Goal: Task Accomplishment & Management: Complete application form

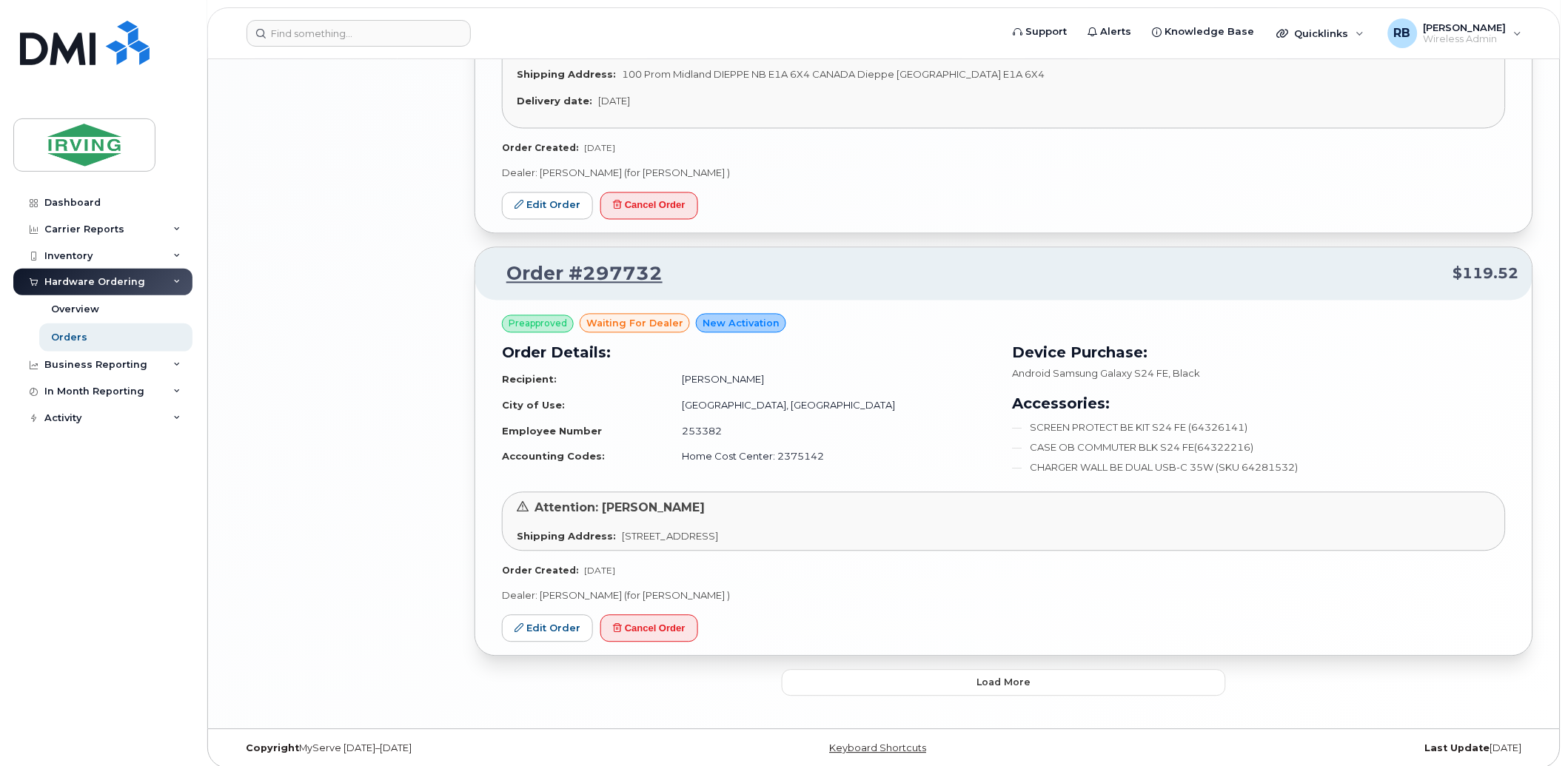
scroll to position [2546, 0]
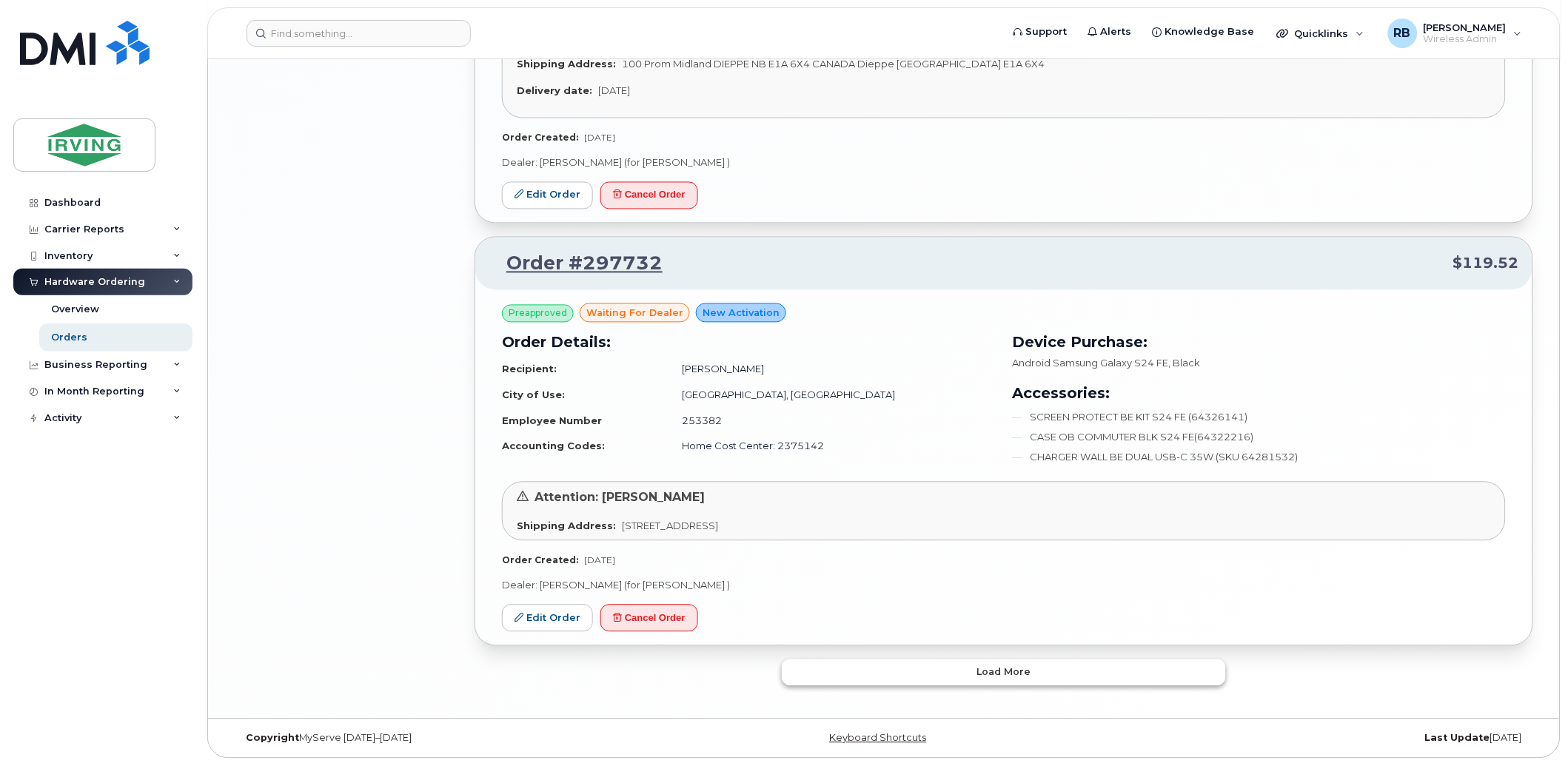
click at [800, 668] on button "Load more" at bounding box center [1004, 673] width 444 height 27
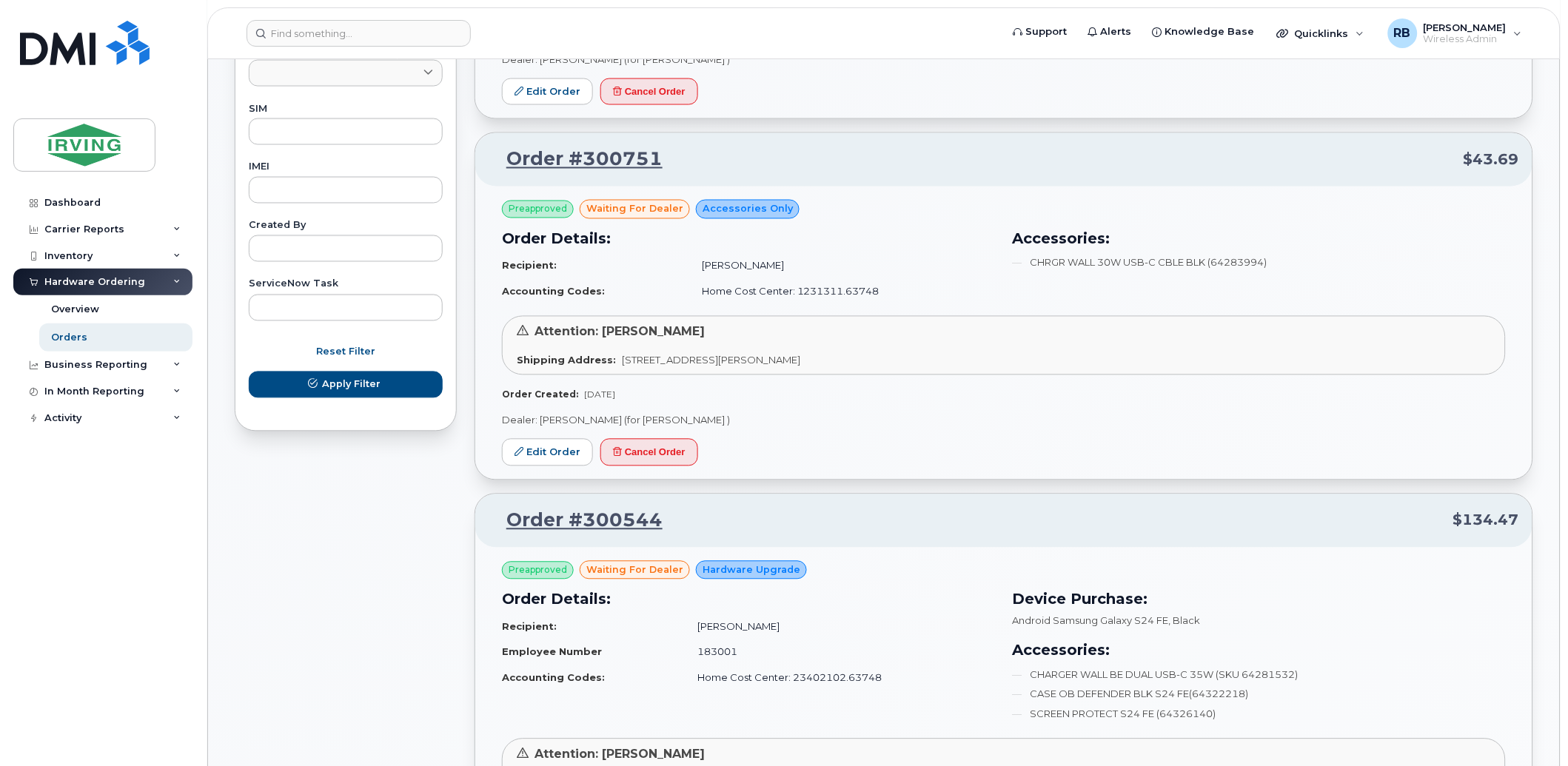
scroll to position [767, 0]
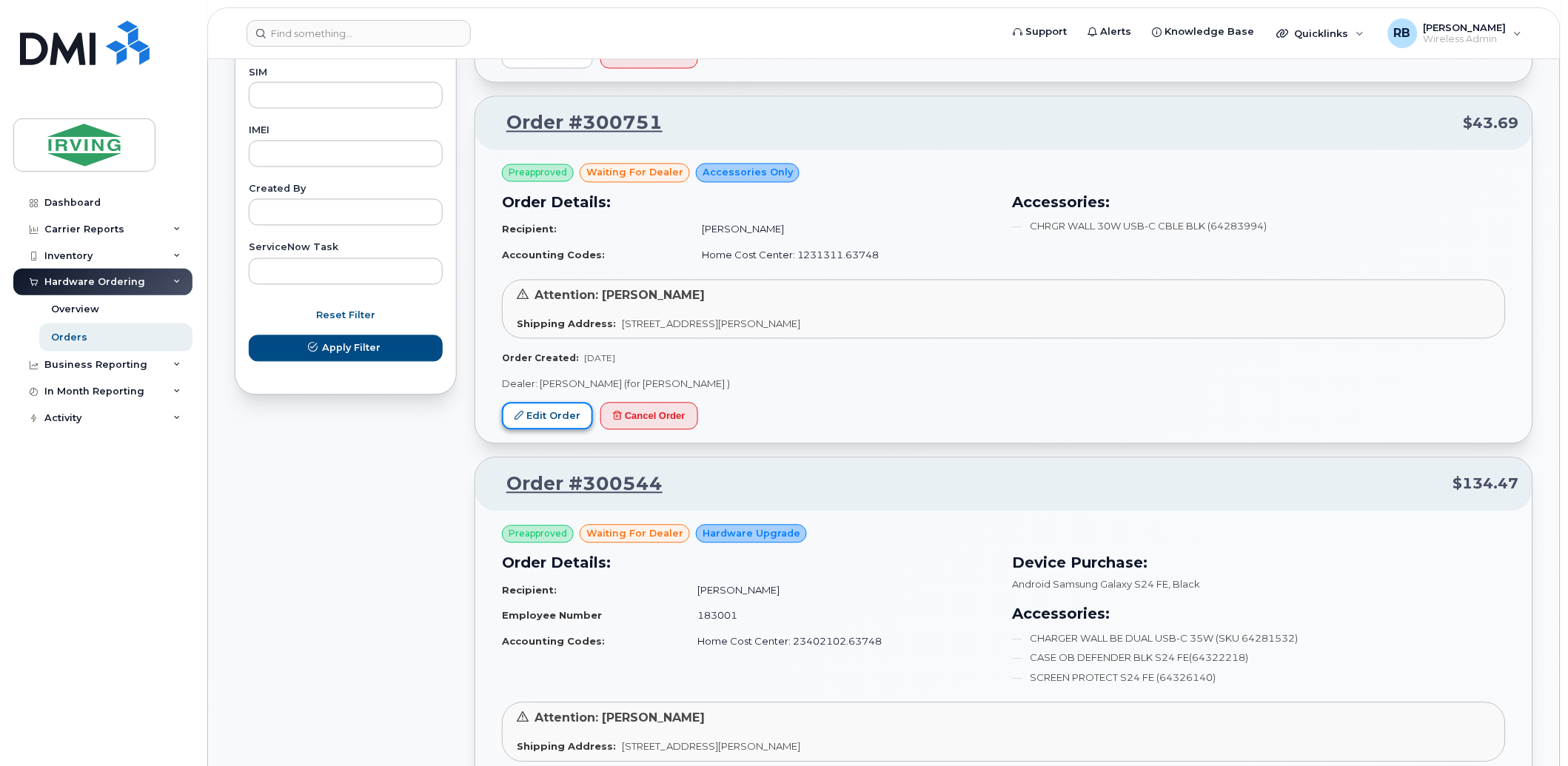
click at [564, 407] on link "Edit Order" at bounding box center [547, 416] width 91 height 27
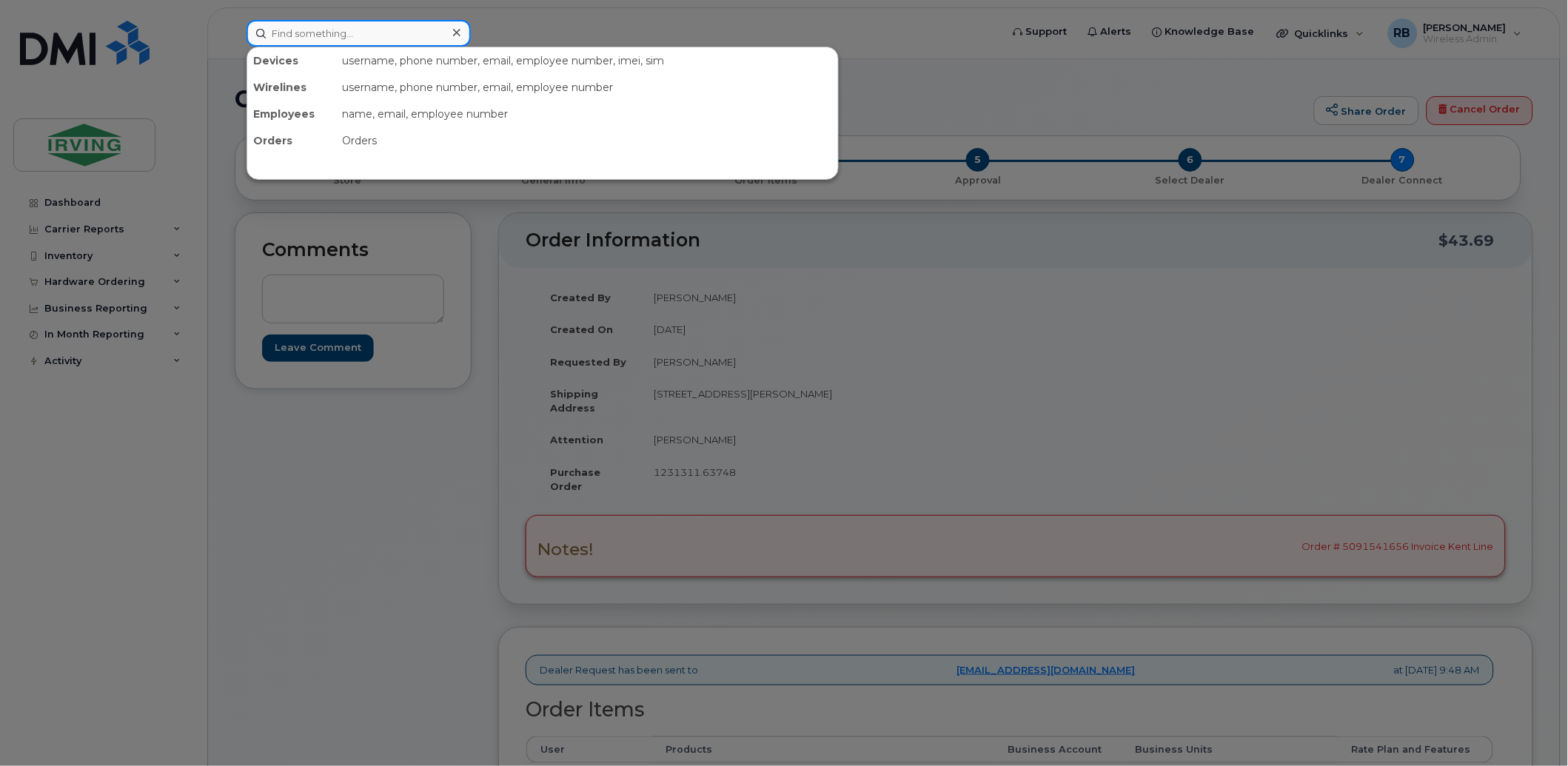
click at [409, 38] on input at bounding box center [358, 34] width 224 height 27
paste input "350197384046371"
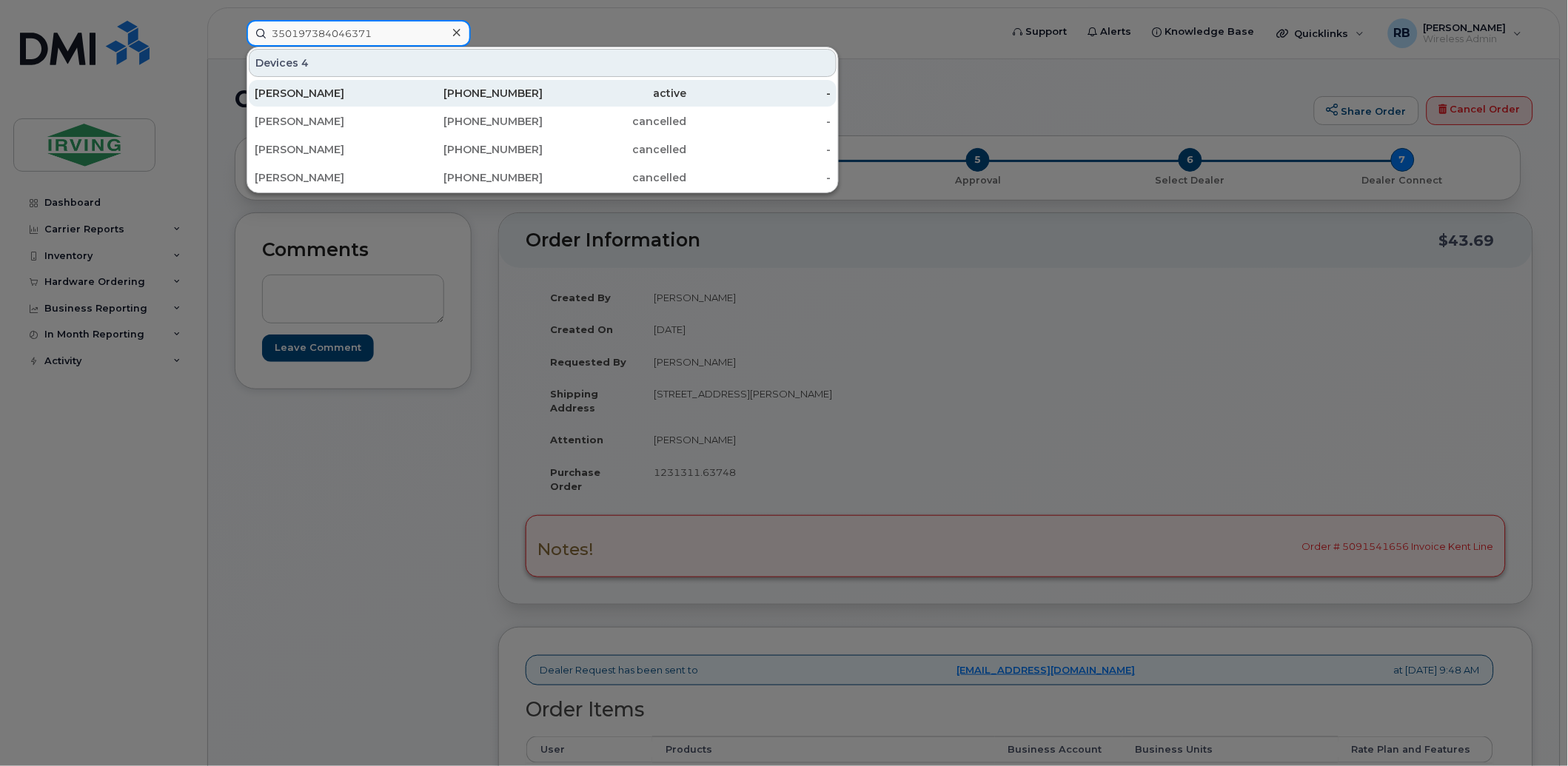
type input "350197384046371"
click at [330, 87] on div "Karen Gerlich" at bounding box center [326, 93] width 145 height 15
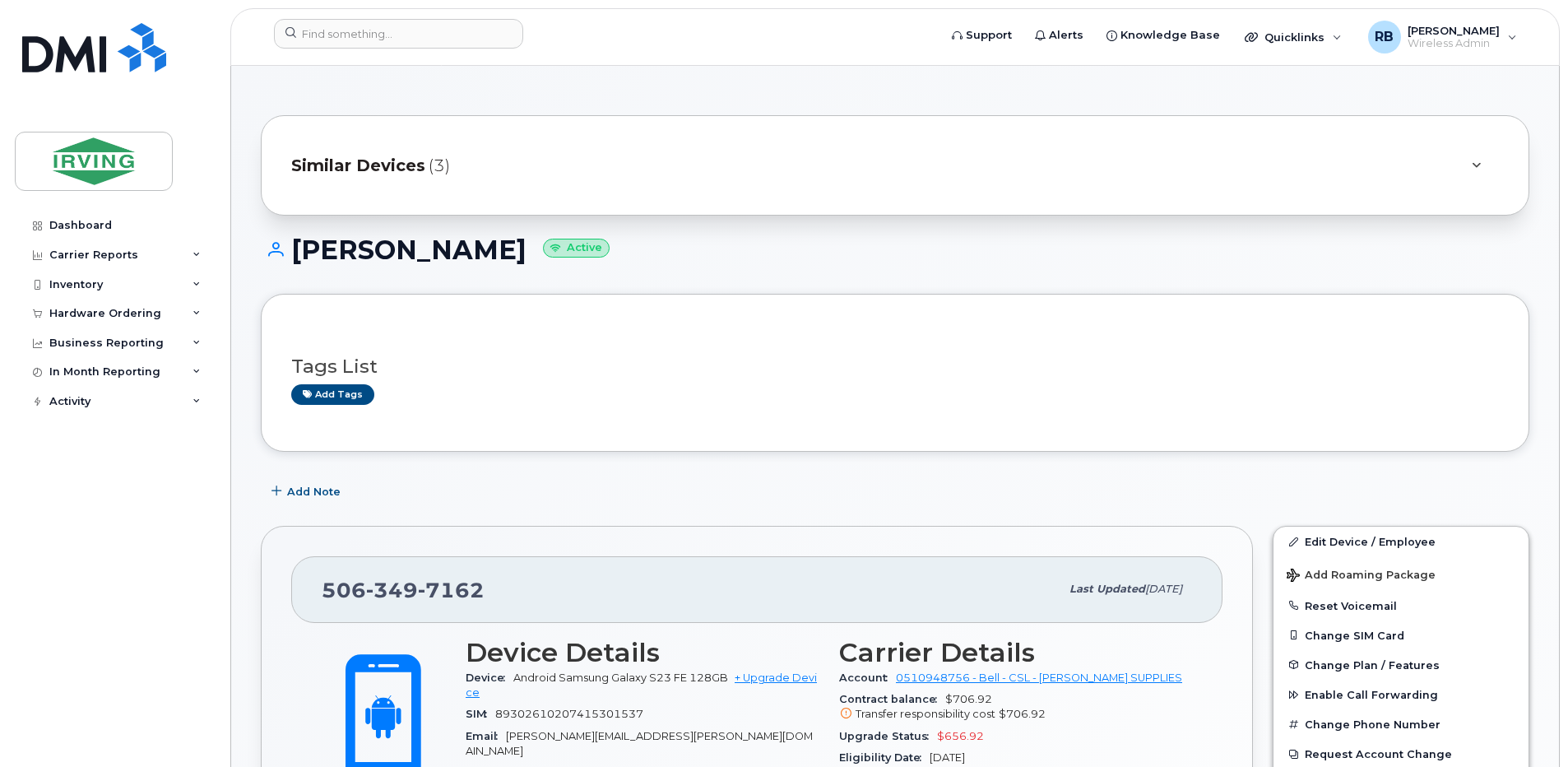
click at [93, 323] on div "Hardware Ordering" at bounding box center [114, 314] width 199 height 30
click at [67, 373] on div "Orders" at bounding box center [77, 375] width 40 height 15
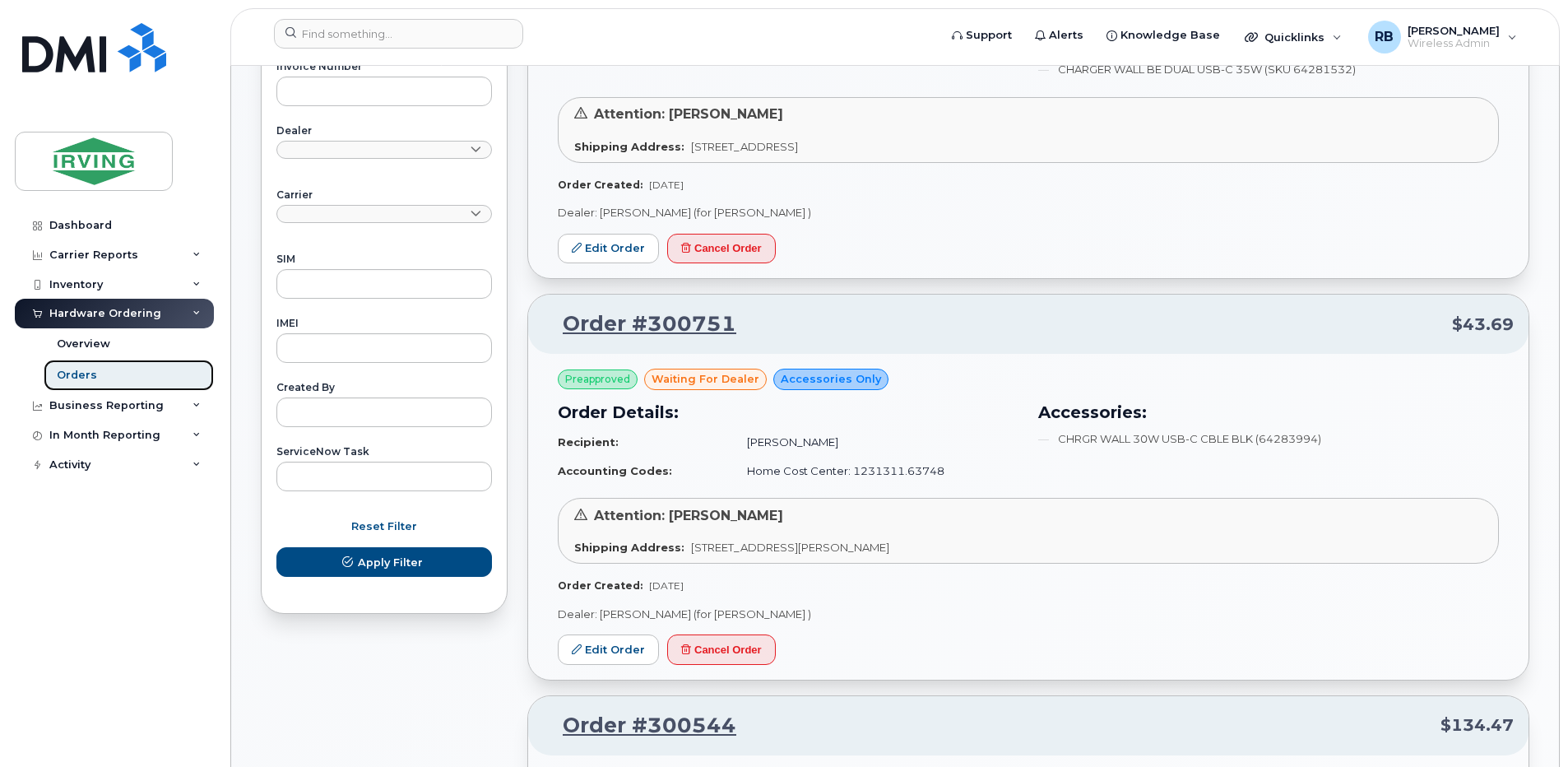
scroll to position [768, 0]
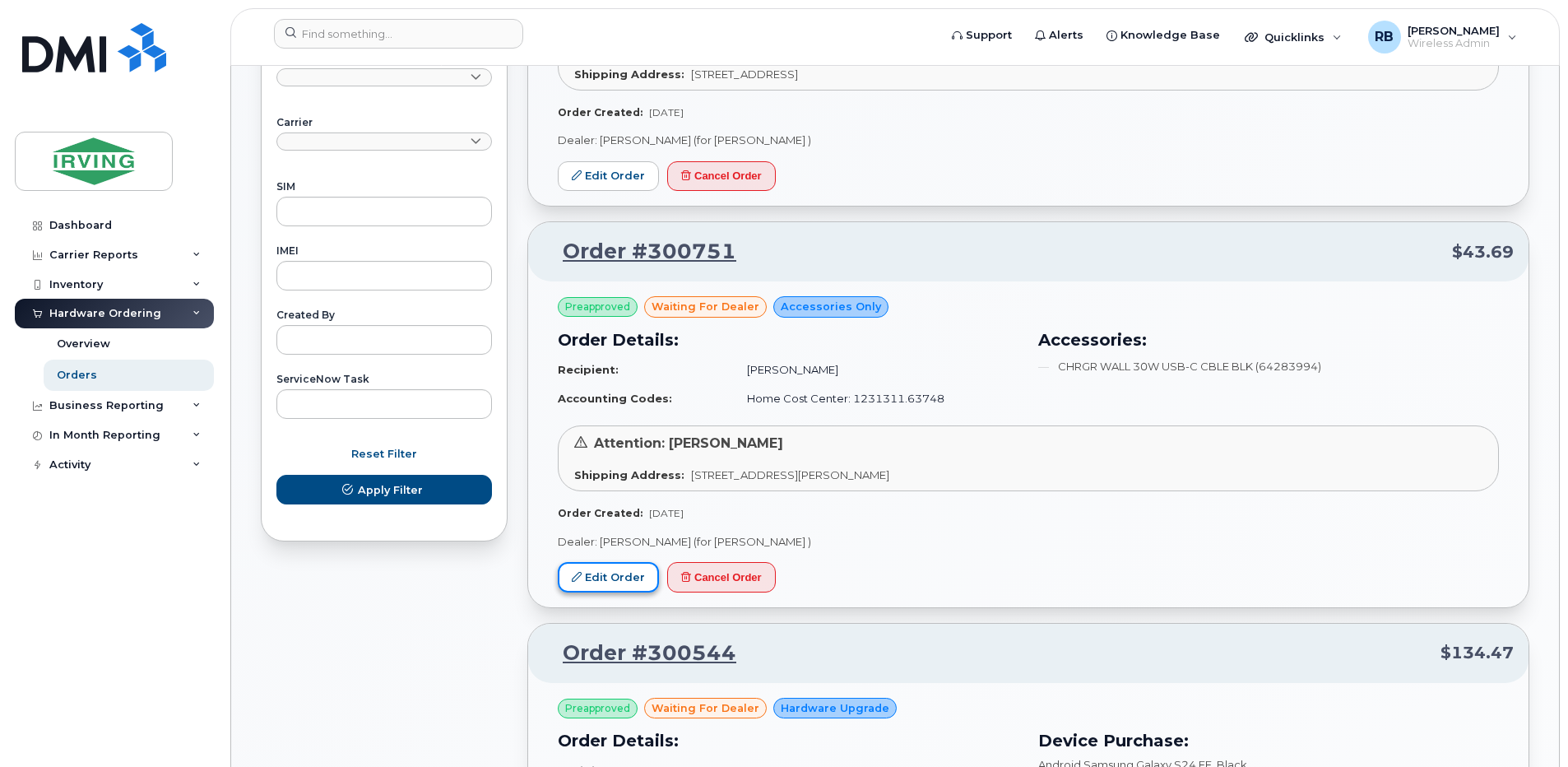
click at [604, 575] on link "Edit Order" at bounding box center [608, 577] width 102 height 31
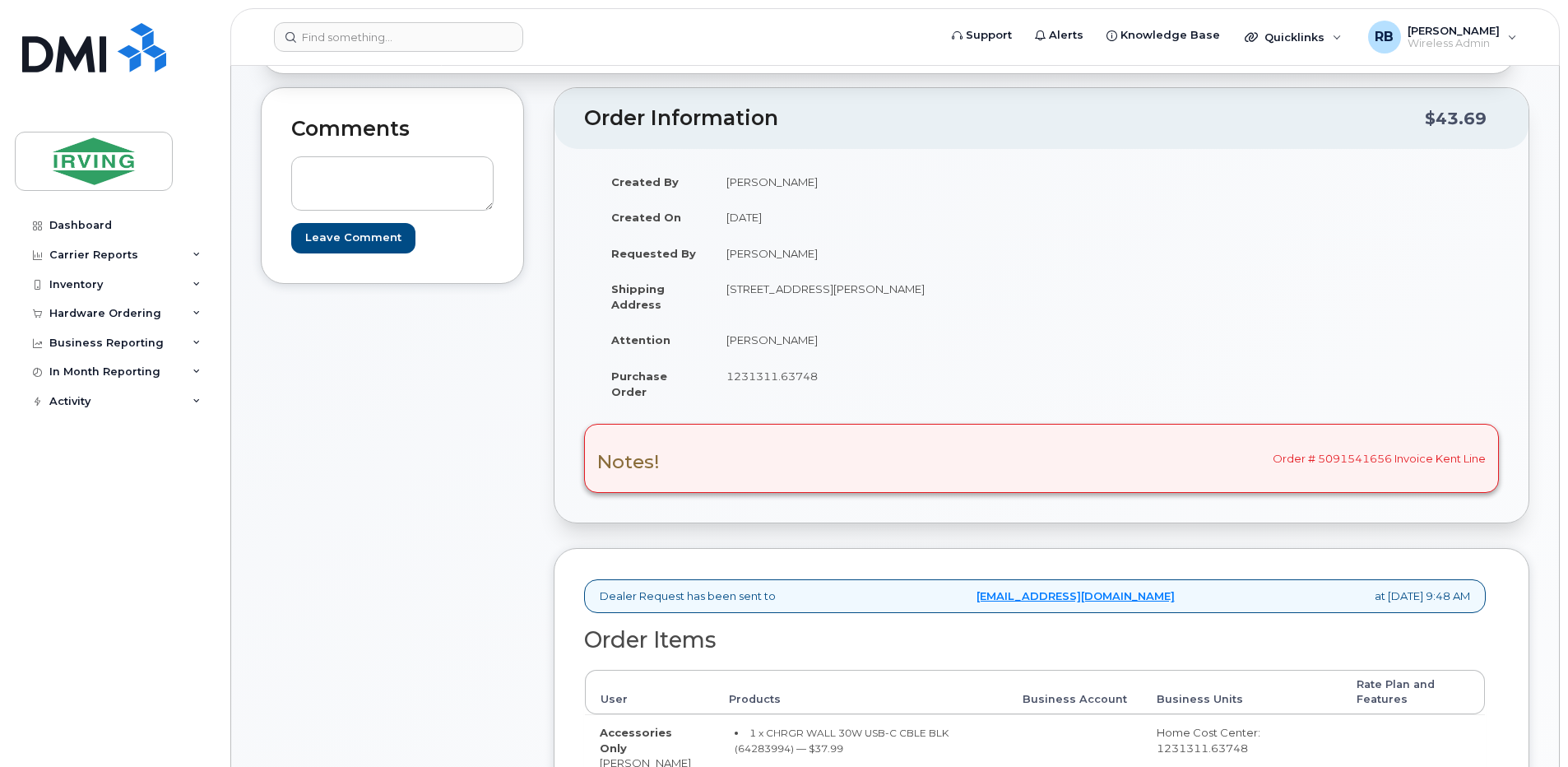
scroll to position [109, 0]
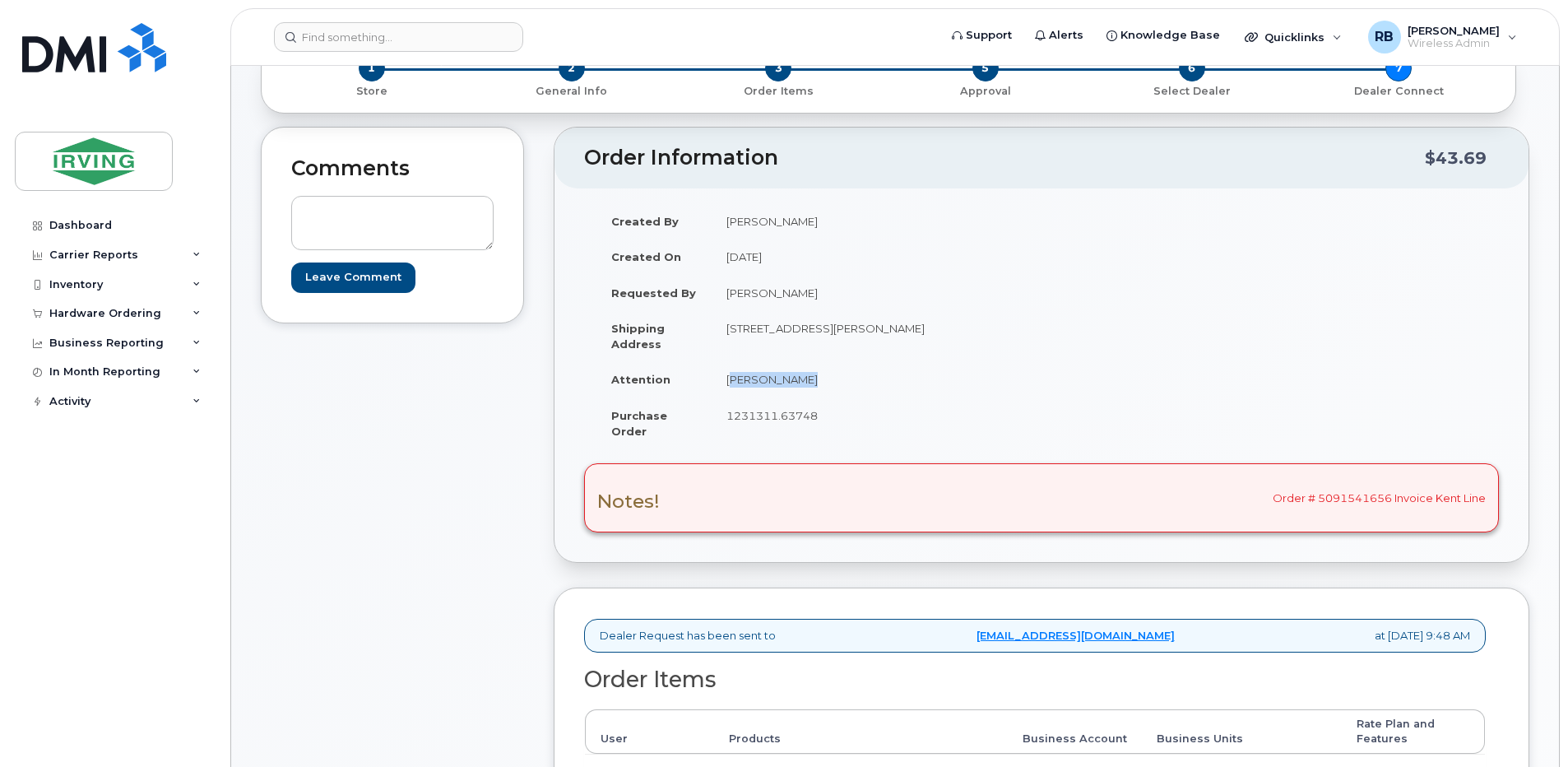
drag, startPoint x: 799, startPoint y: 384, endPoint x: 728, endPoint y: 385, distance: 71.0
click at [728, 385] on td "[PERSON_NAME]" at bounding box center [870, 379] width 317 height 36
copy td "[PERSON_NAME]"
click at [1358, 499] on div "Notes! Order # 5091541656 Invoice Kent Line" at bounding box center [1042, 498] width 915 height 69
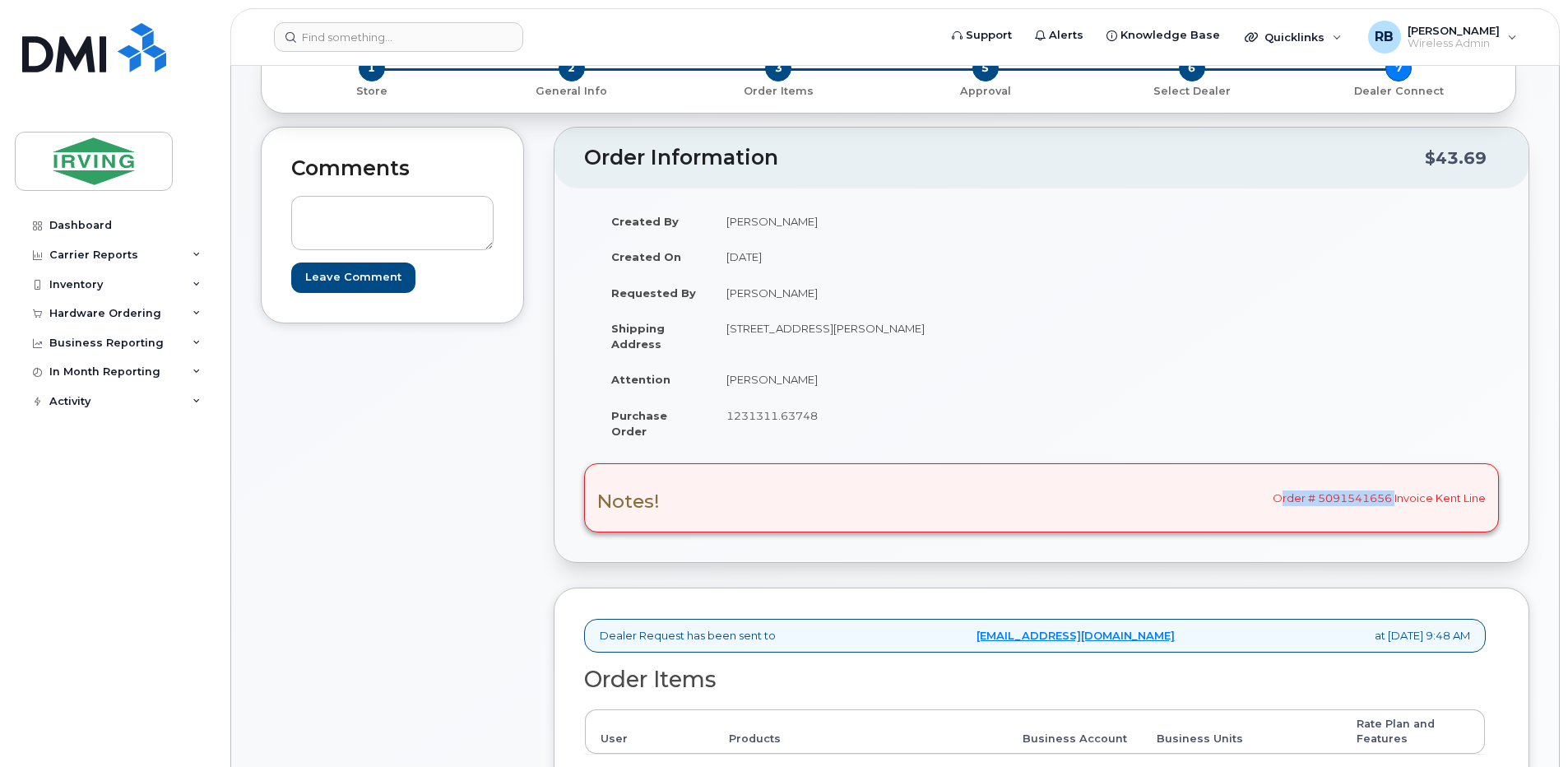
drag, startPoint x: 1392, startPoint y: 496, endPoint x: 1275, endPoint y: 495, distance: 117.0
click at [1275, 495] on div "Notes! Order # 5091541656 Invoice Kent Line" at bounding box center [1042, 498] width 915 height 69
copy div "Order # 5091541656"
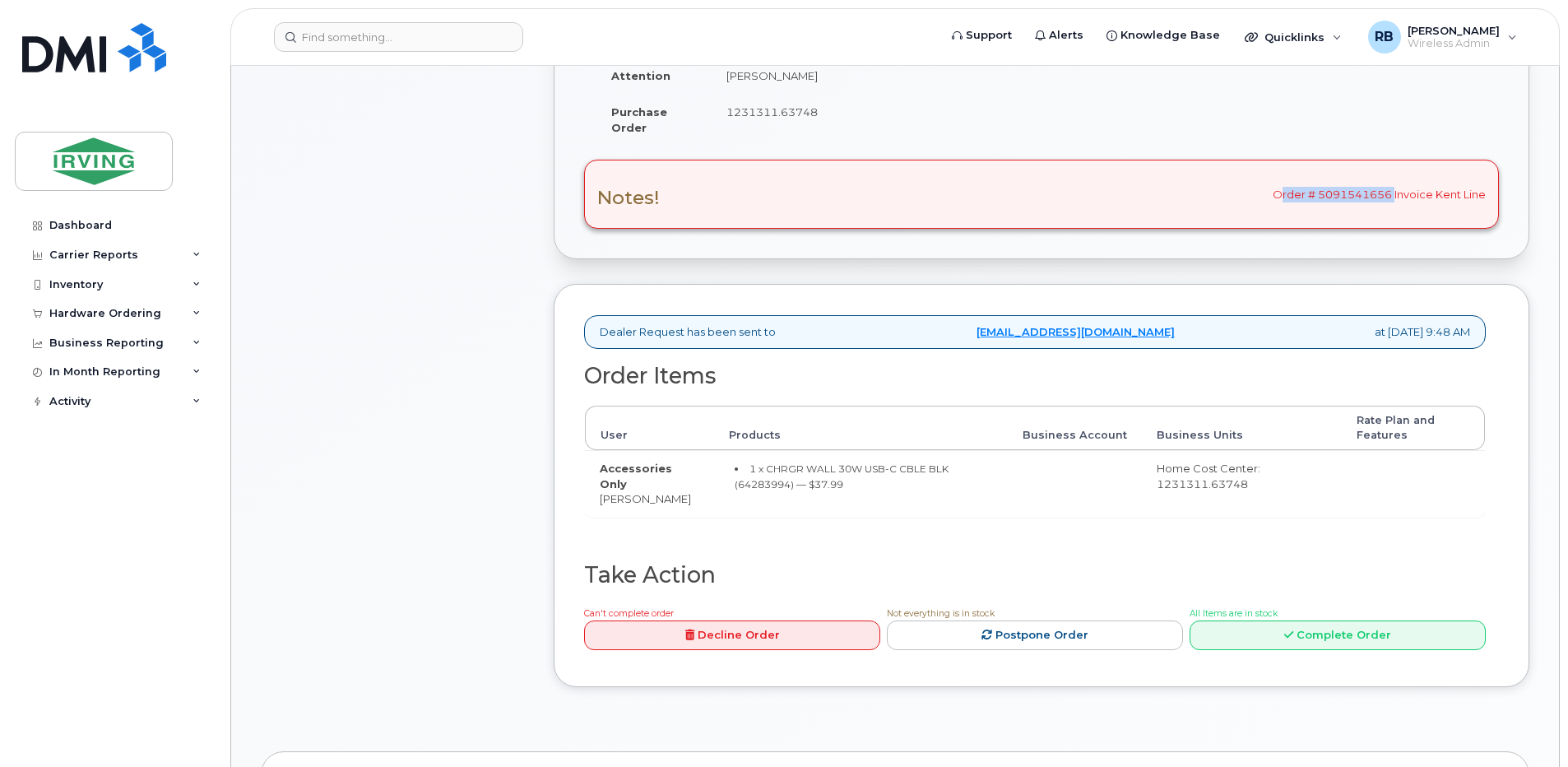
scroll to position [439, 0]
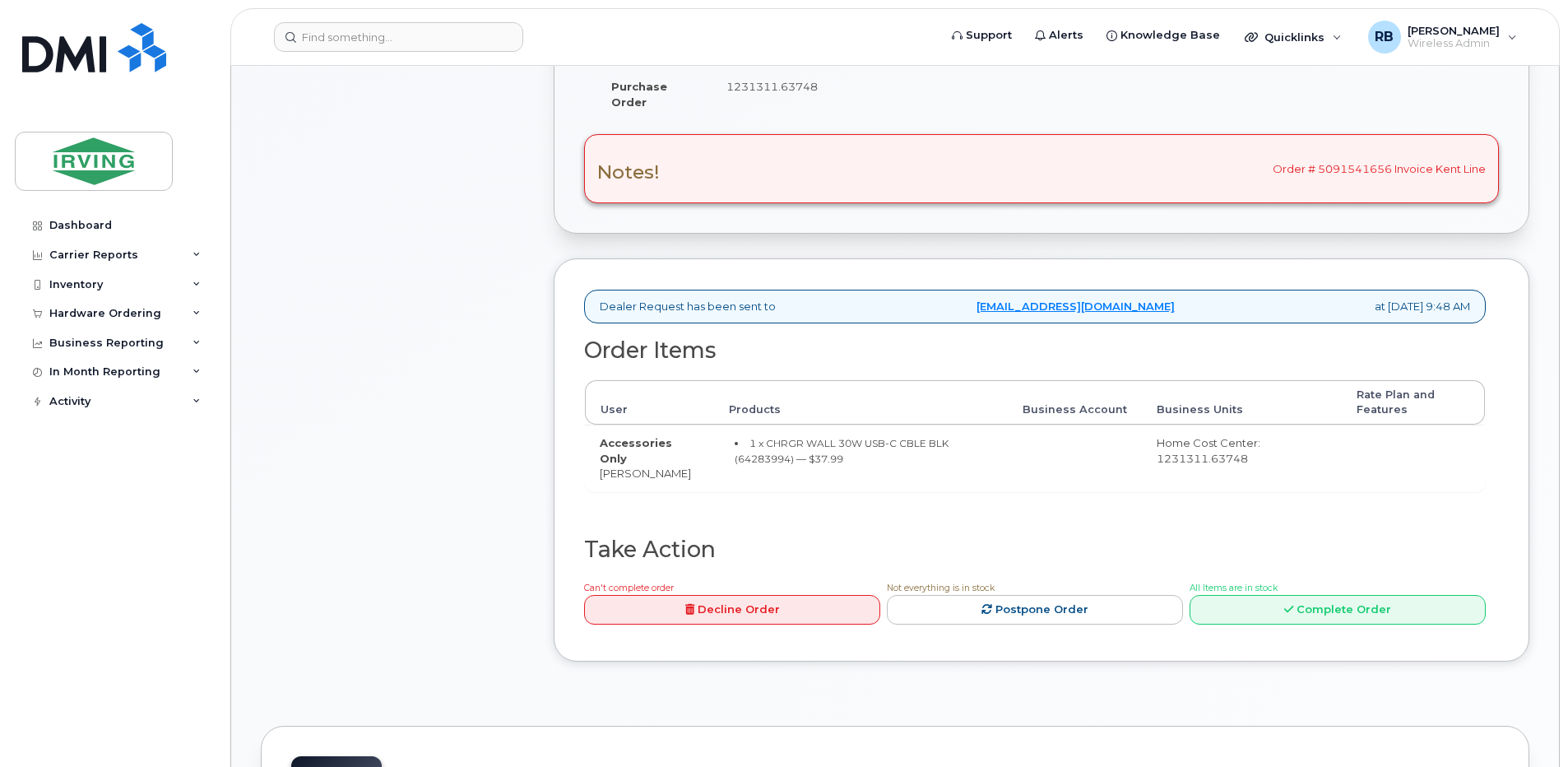
click at [755, 460] on small "1 x CHRGR WALL 30W USB-C CBLE BLK (64283994) — $37.99" at bounding box center [841, 451] width 214 height 28
copy small "64283994"
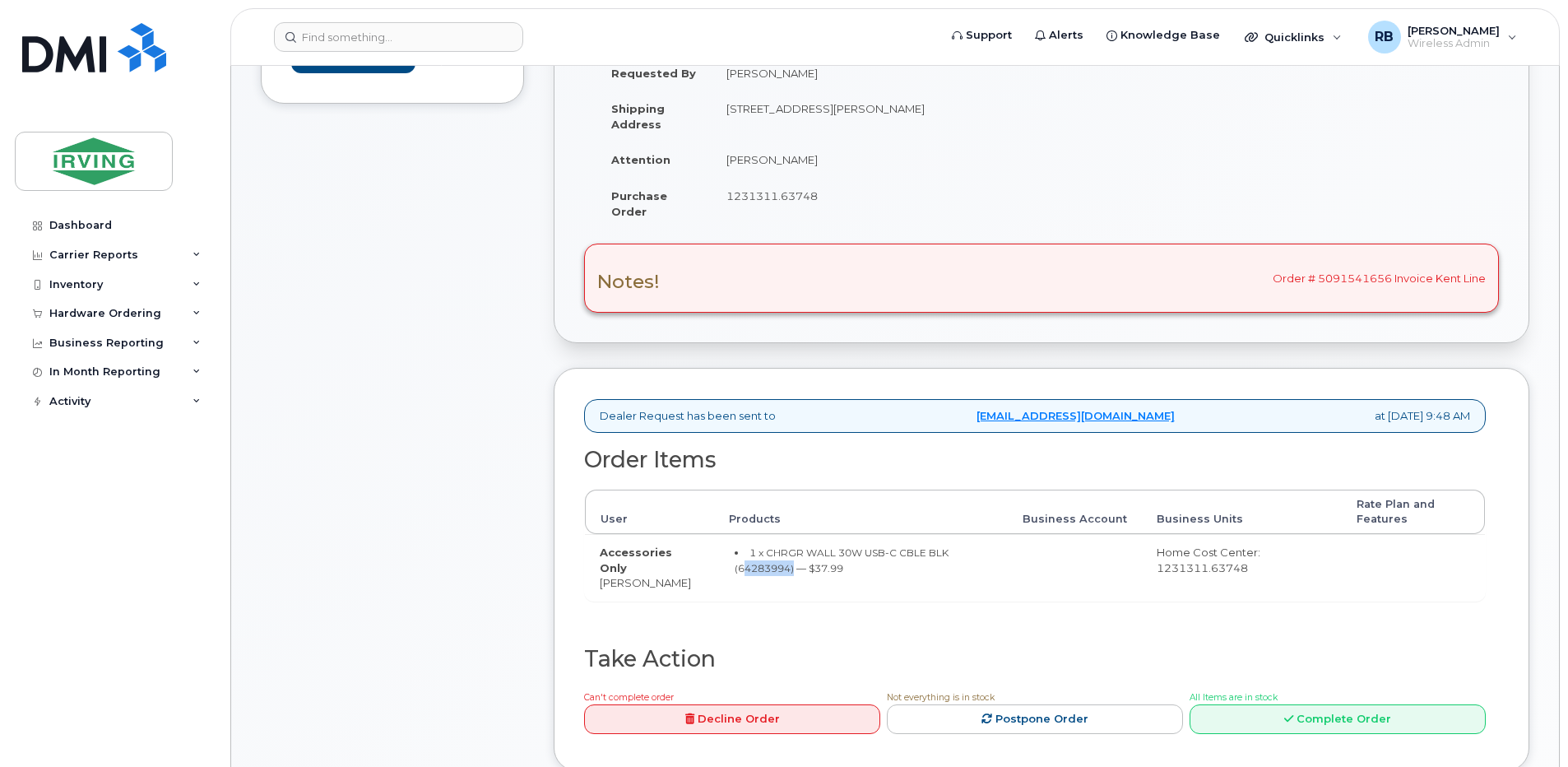
scroll to position [109, 0]
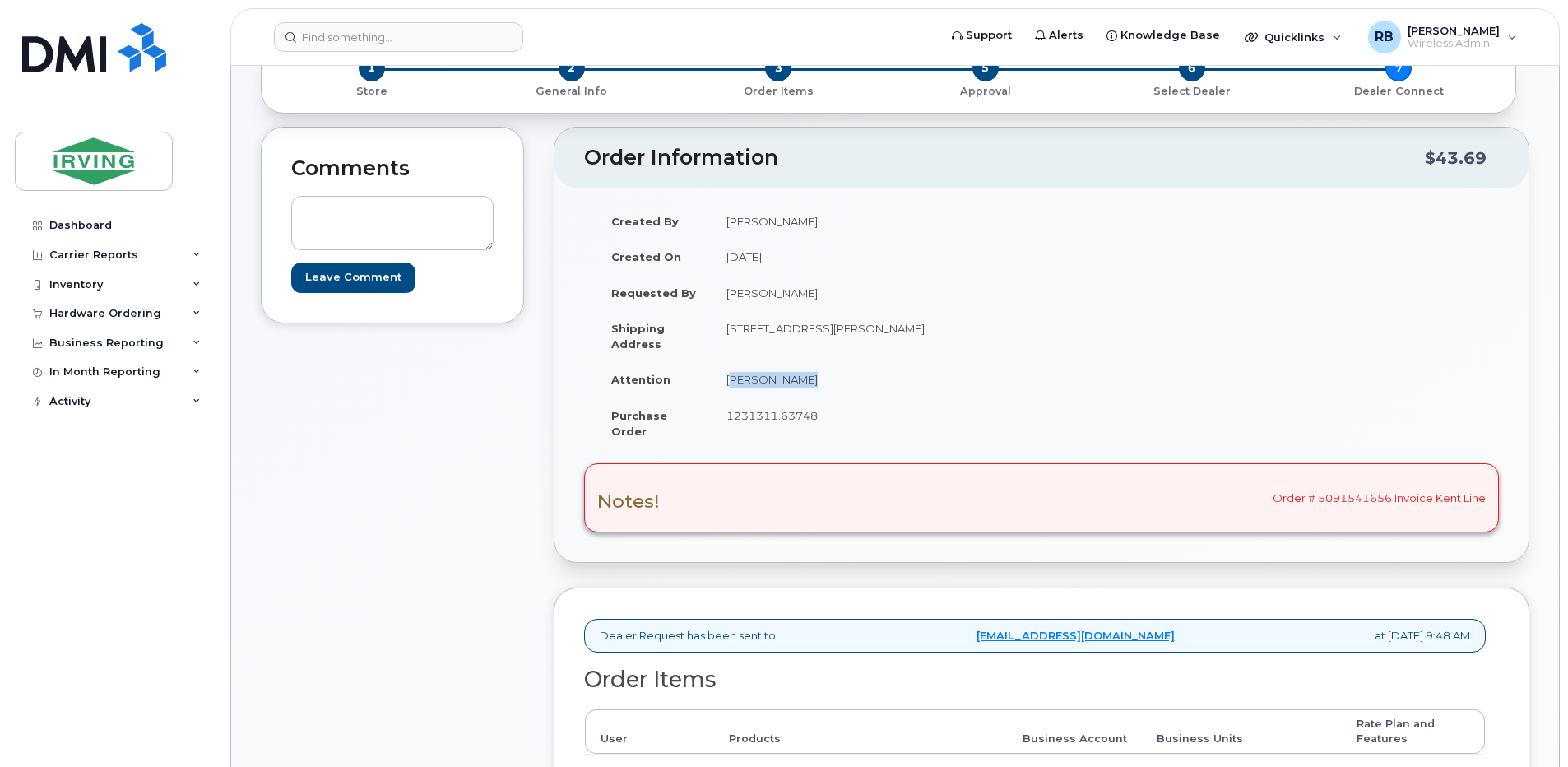
drag, startPoint x: 799, startPoint y: 383, endPoint x: 729, endPoint y: 386, distance: 70.1
click at [729, 386] on td "[PERSON_NAME]" at bounding box center [870, 379] width 317 height 36
copy td "[PERSON_NAME]"
click at [485, 464] on div "Comments Leave Comment" at bounding box center [392, 572] width 263 height 889
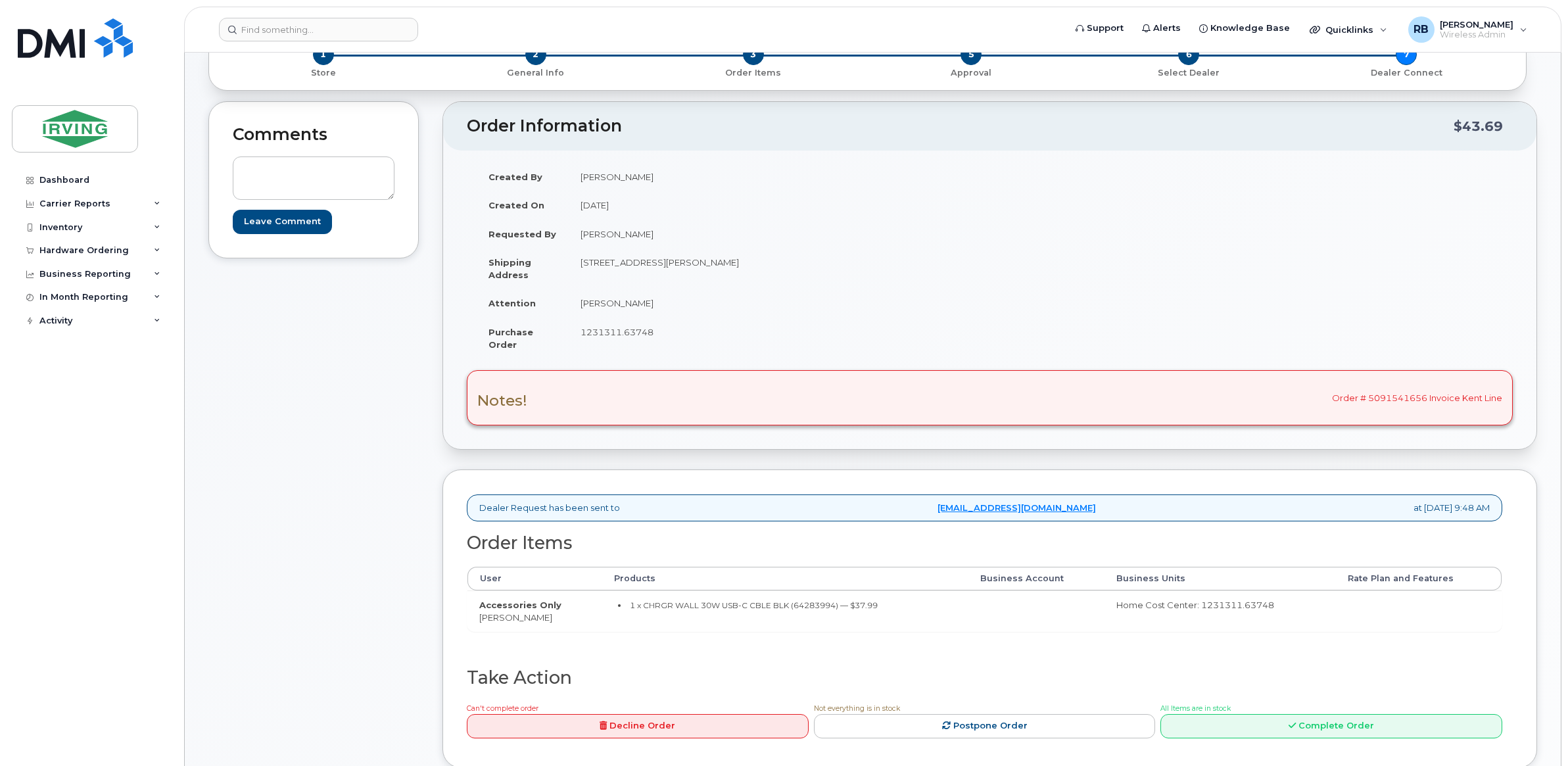
click at [722, 355] on td "1231311.63748" at bounding box center [774, 338] width 412 height 41
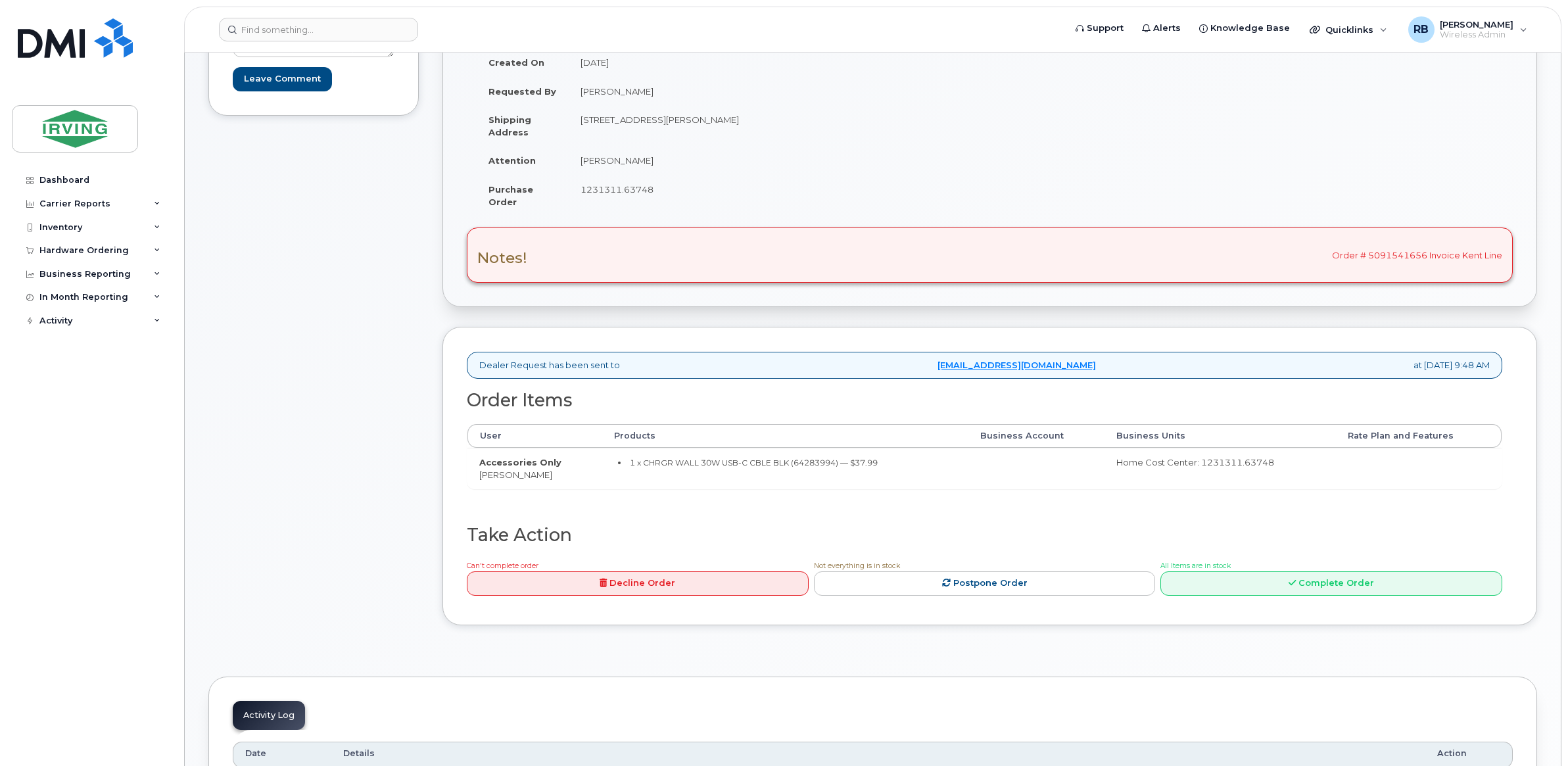
scroll to position [527, 0]
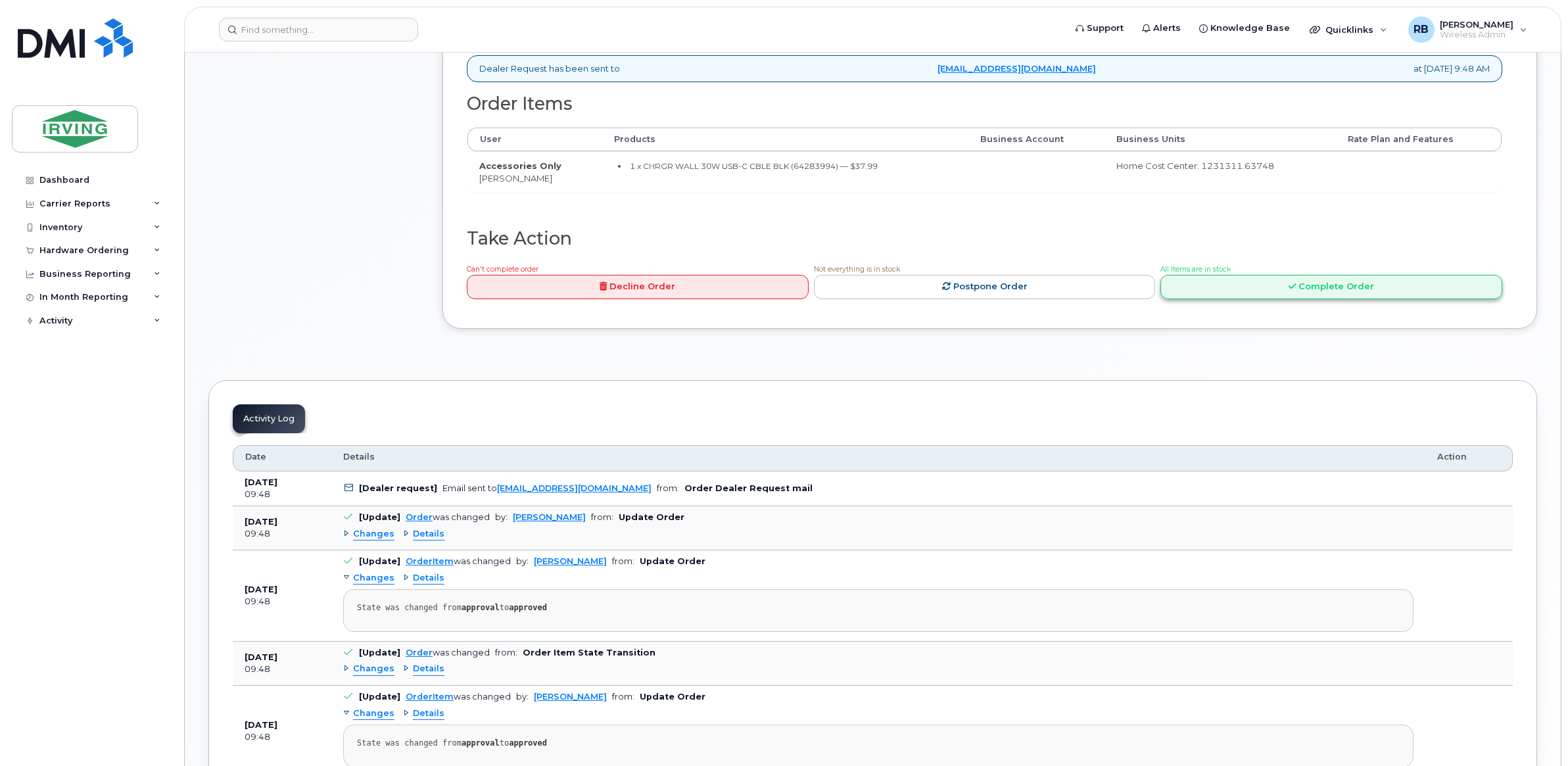
click at [1210, 292] on link "Complete Order" at bounding box center [1331, 287] width 342 height 24
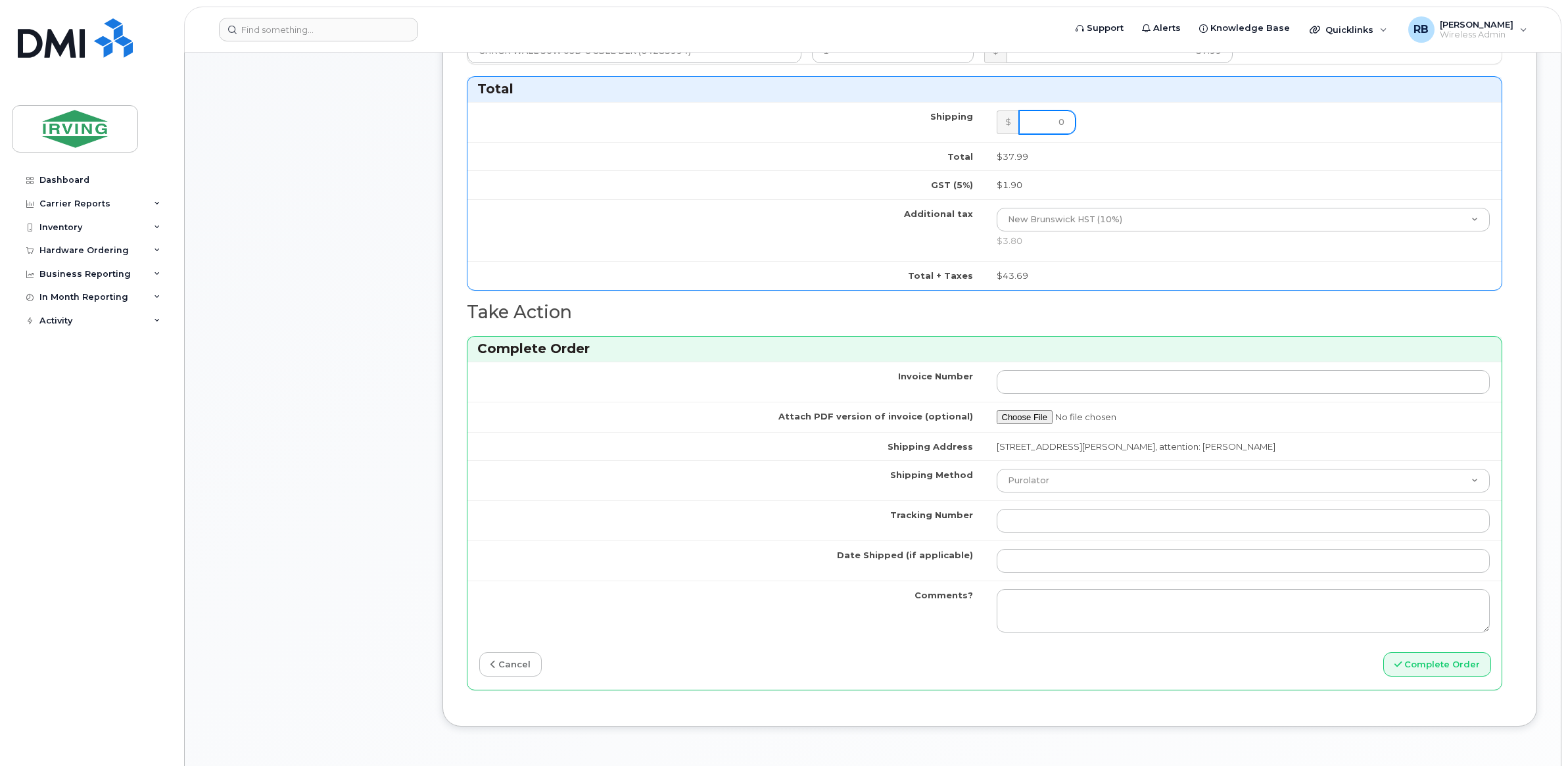
scroll to position [745, 0]
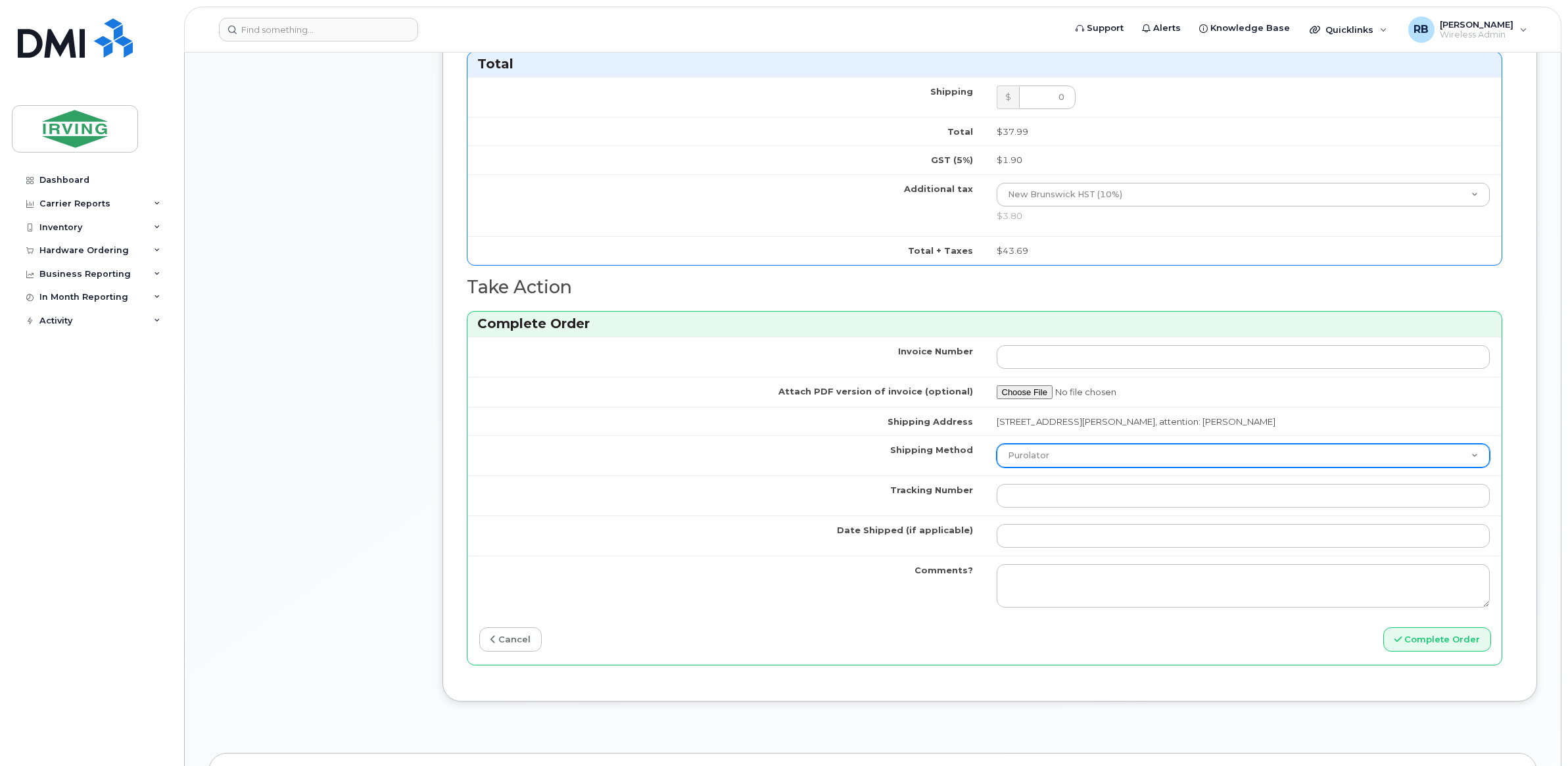
click at [1013, 449] on select "Purolator UPS FedEx Canada Post Courier Other Drop Off Pick Up" at bounding box center [1244, 455] width 494 height 24
select select "Drop Off"
click at [997, 447] on select "Purolator UPS FedEx Canada Post Courier Other Drop Off Pick Up" at bounding box center [1244, 455] width 494 height 24
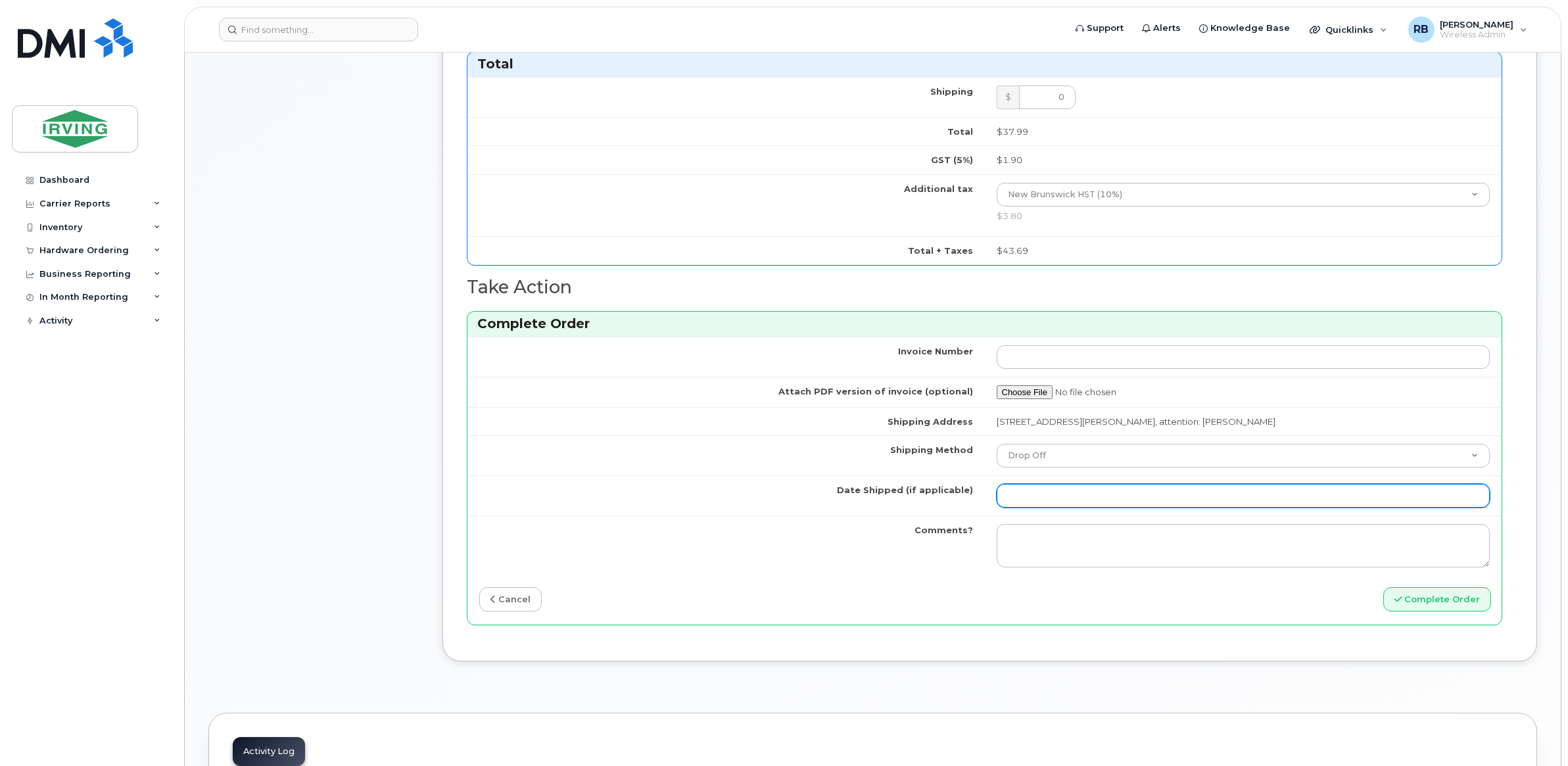
click at [1047, 496] on input "Date Shipped (if applicable)" at bounding box center [1244, 495] width 494 height 24
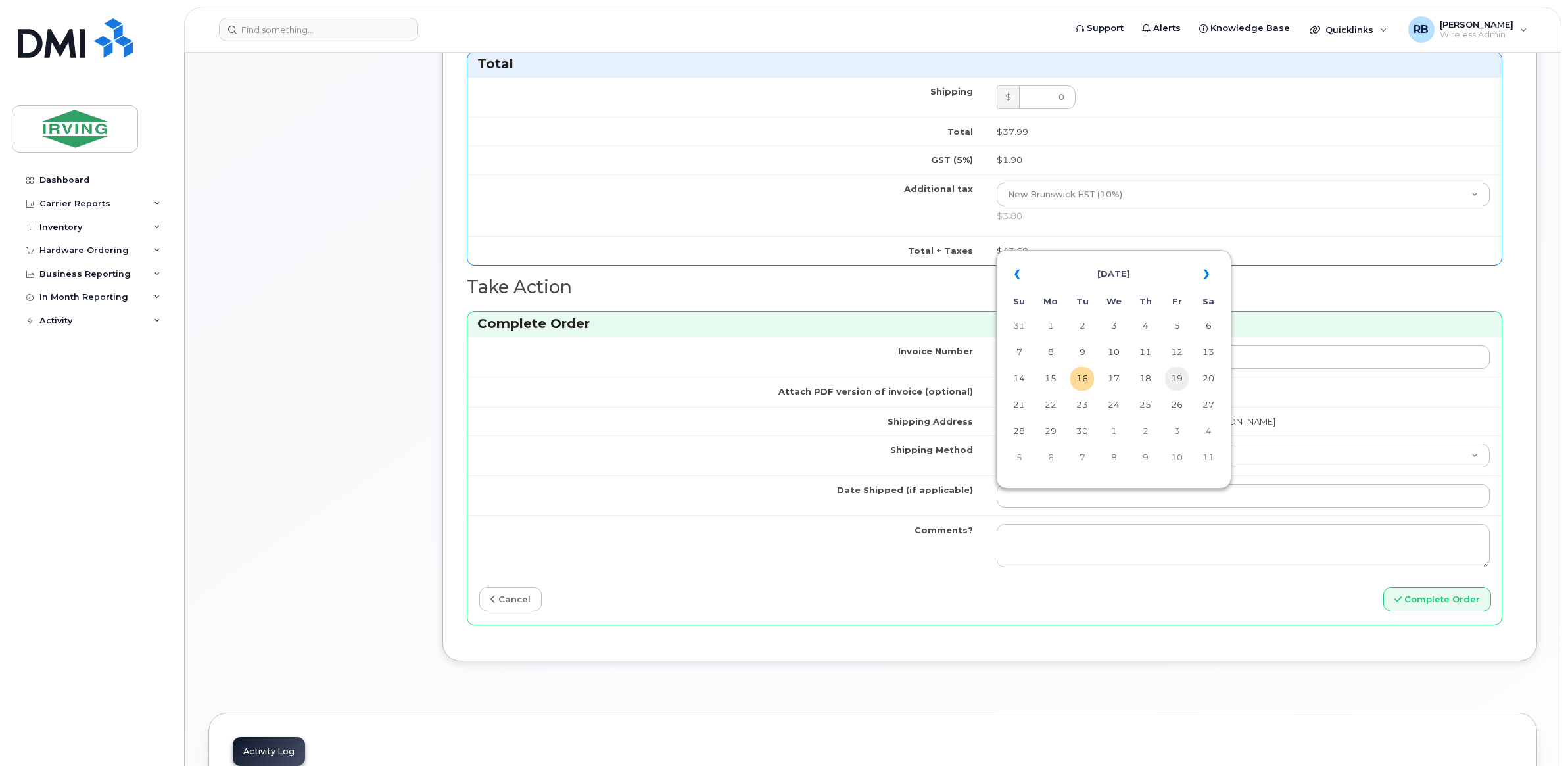
click at [1181, 379] on td "19" at bounding box center [1177, 379] width 24 height 24
type input "2025-09-19"
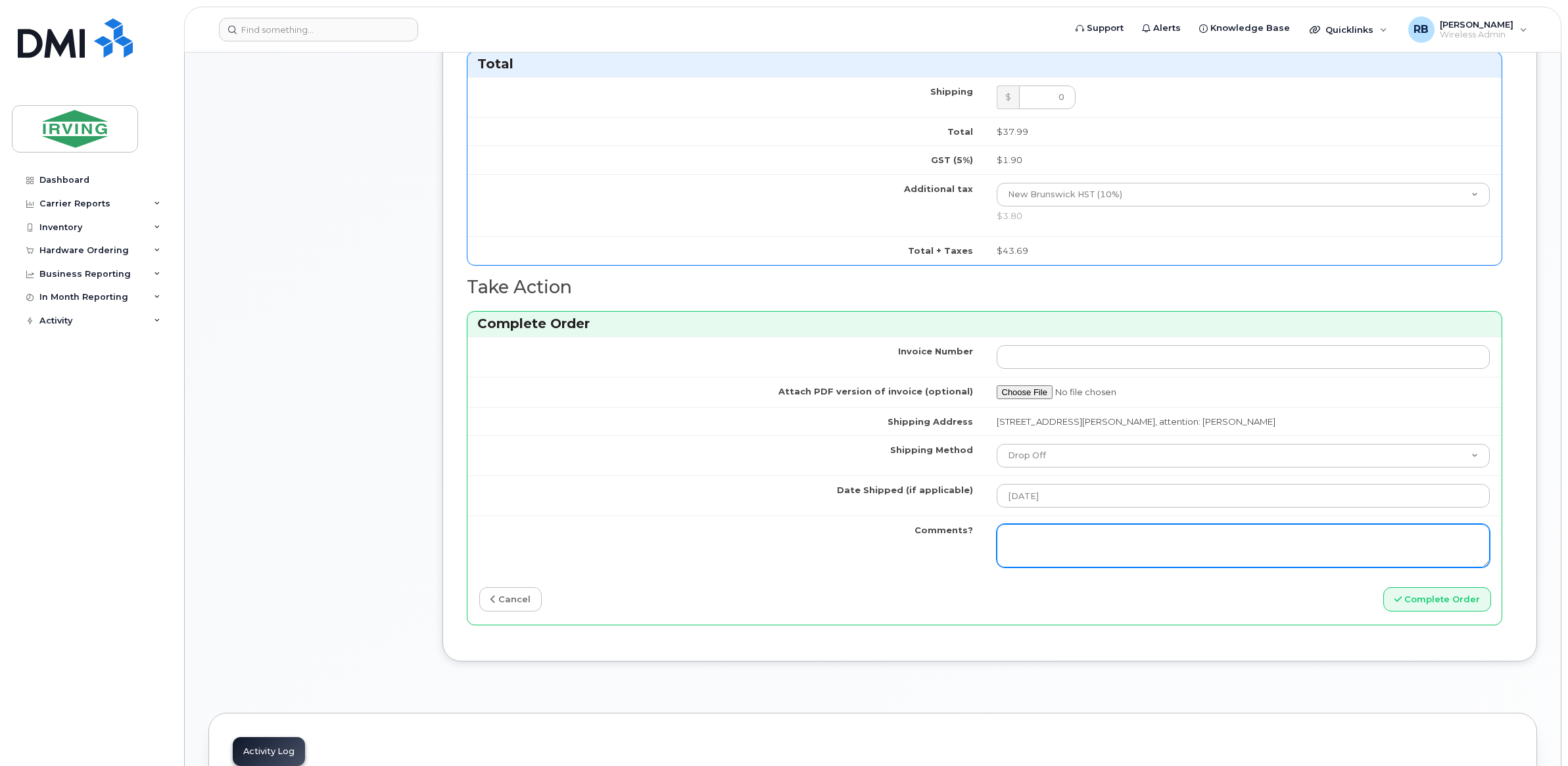
click at [1061, 533] on textarea "Comments?" at bounding box center [1244, 545] width 494 height 43
type textarea "Please be advised the order has been completed. SO#26206813 Allow 1-3 business …"
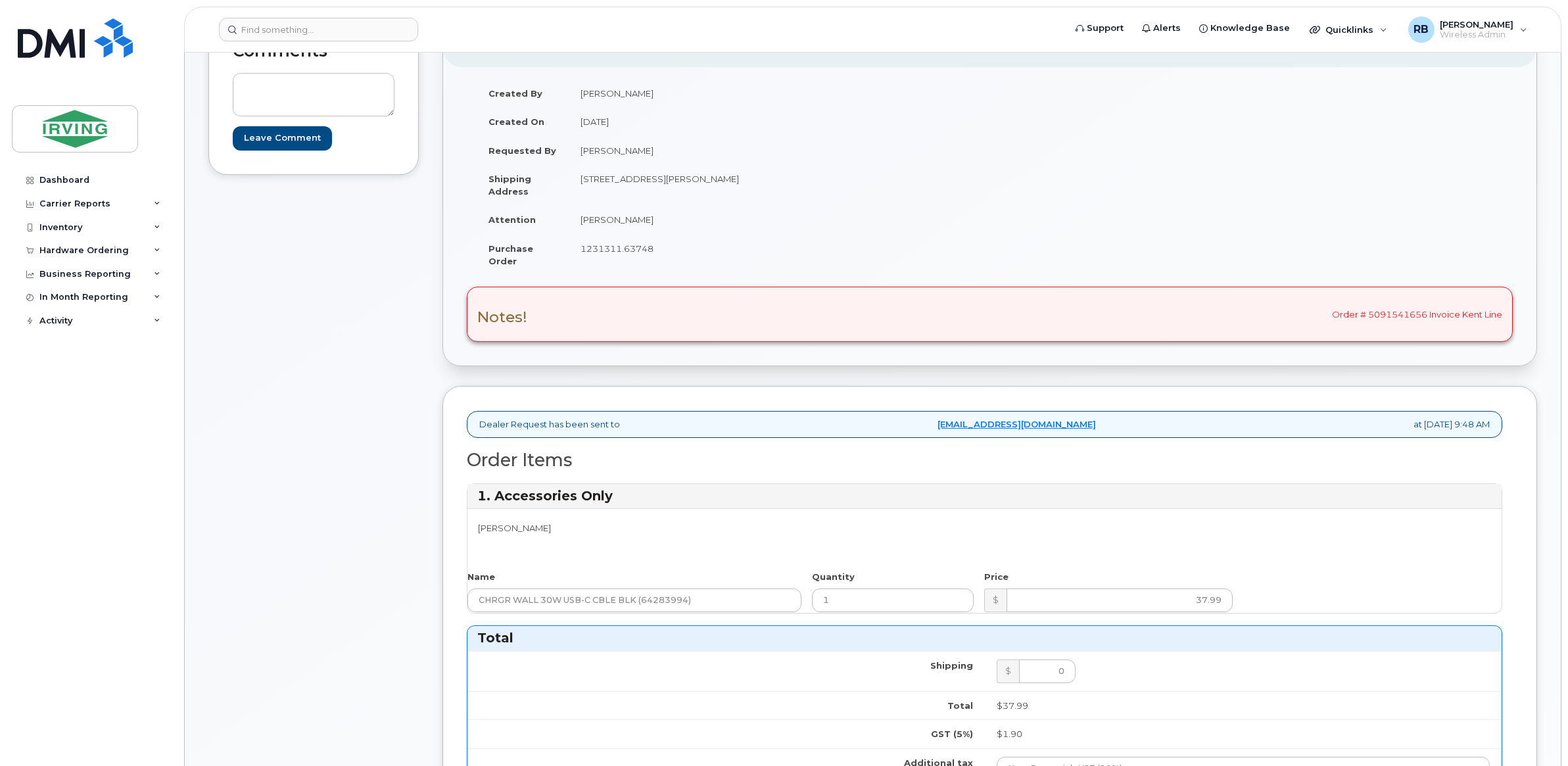
scroll to position [87, 0]
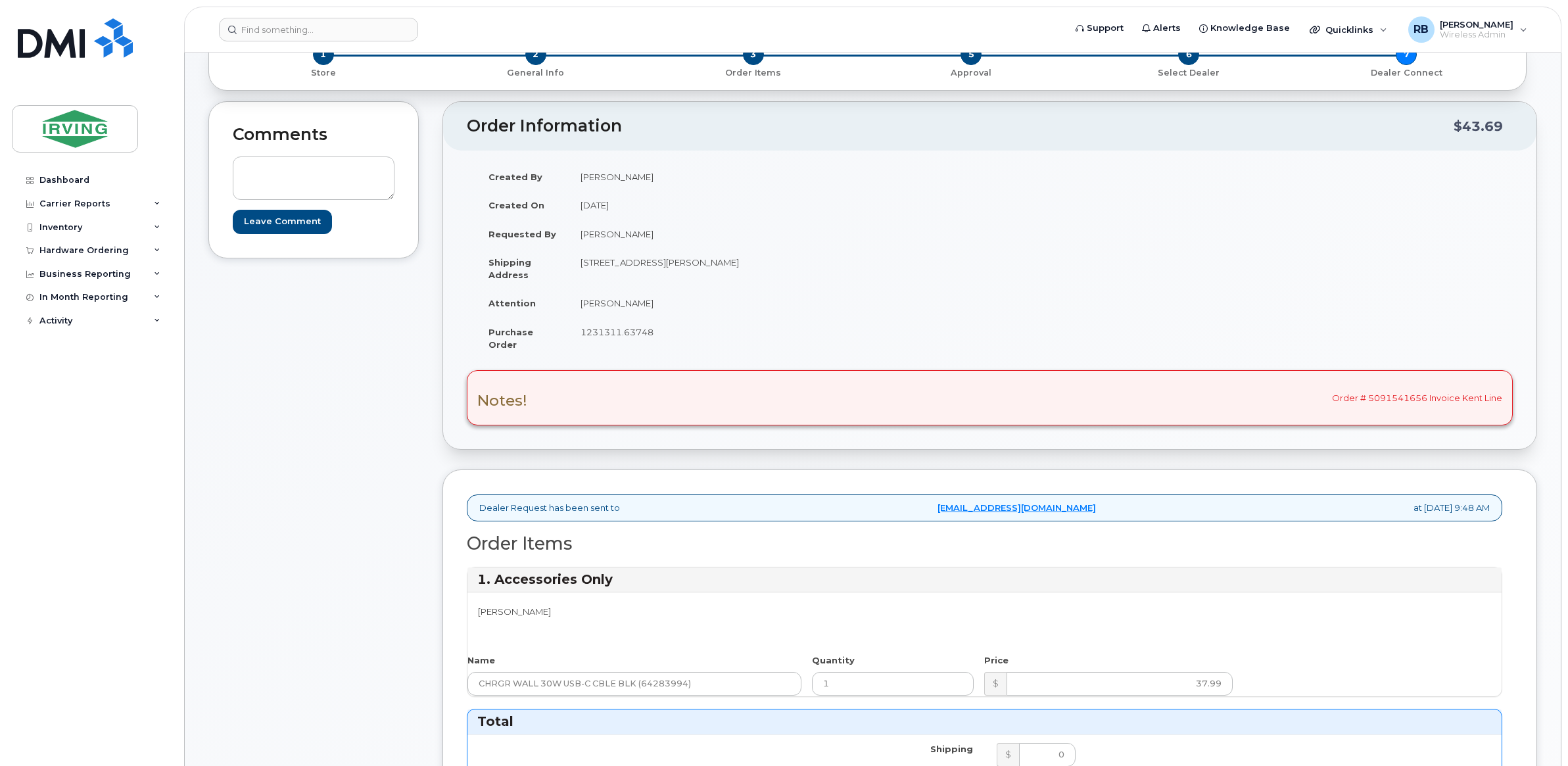
click at [620, 335] on span "1231311.63748" at bounding box center [617, 331] width 73 height 10
copy span "1231311.63748"
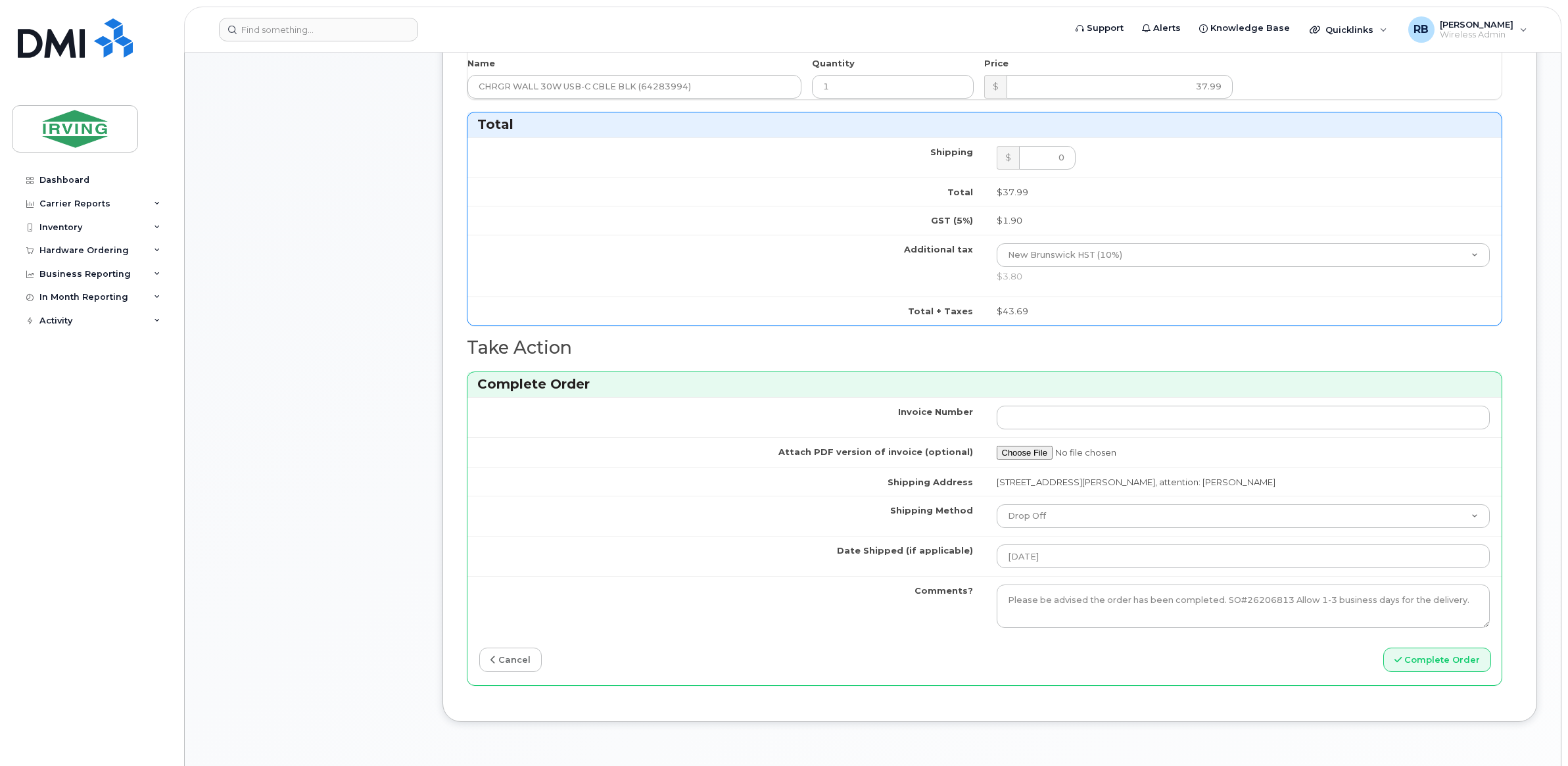
scroll to position [745, 0]
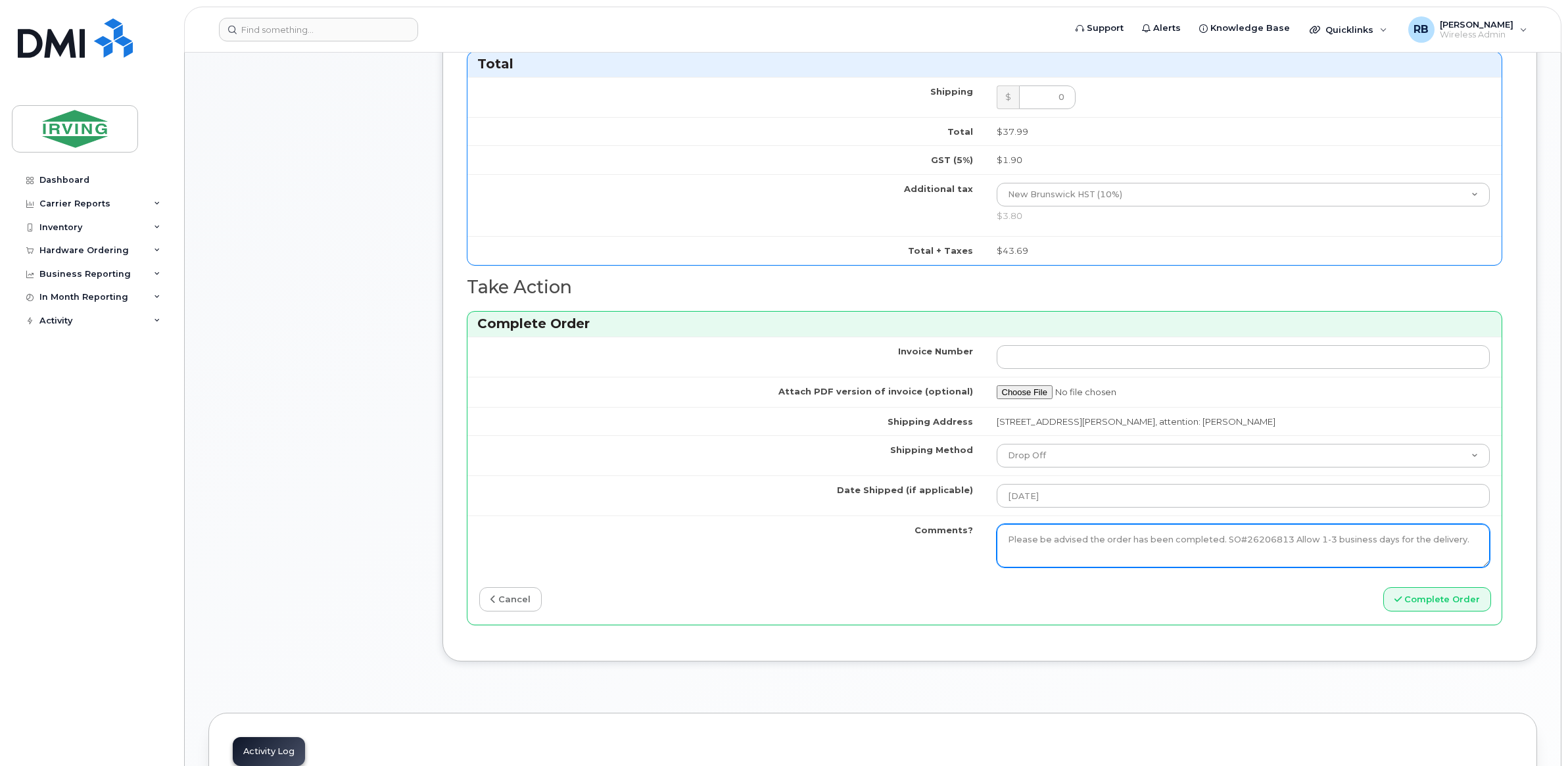
click at [1022, 544] on textarea "Please be advised the order has been completed. SO#26206813 Allow 1-3 business …" at bounding box center [1244, 545] width 494 height 43
click at [972, 495] on label "Date Shipped (if applicable)" at bounding box center [905, 490] width 136 height 13
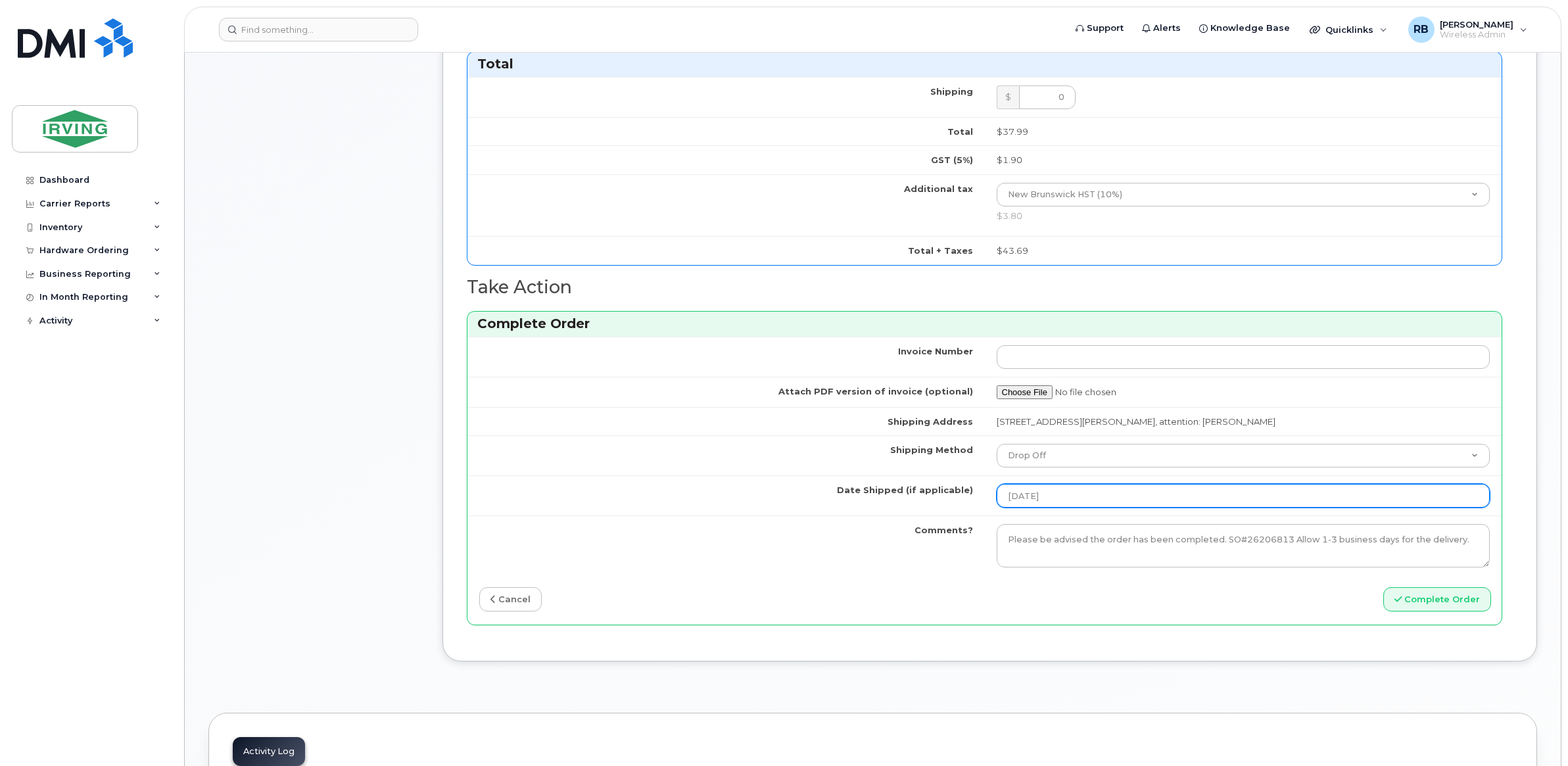
click at [997, 495] on input "2025-09-19" at bounding box center [1244, 495] width 494 height 24
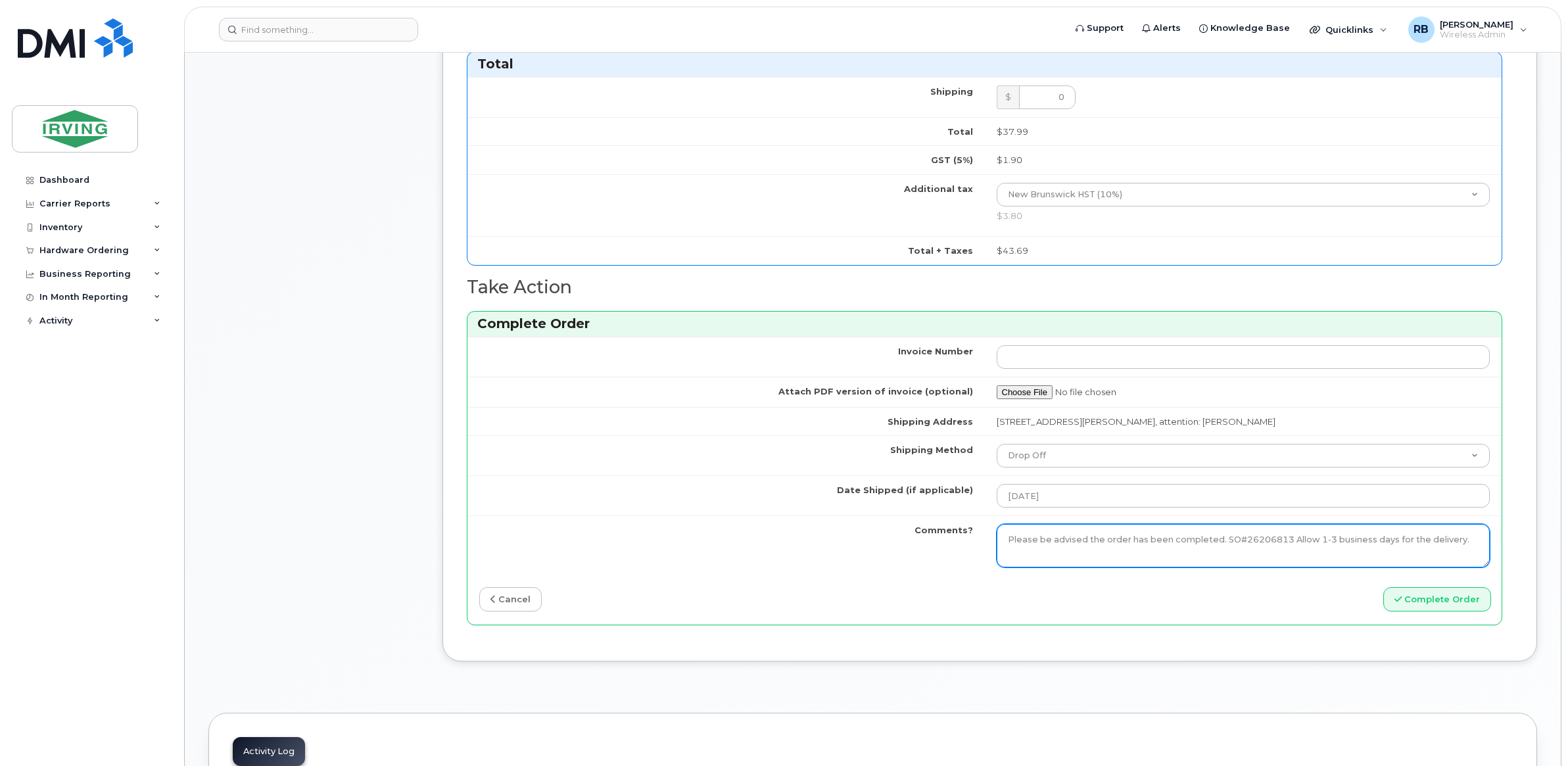
click at [1003, 540] on textarea "Please be advised the order has been completed. SO#26206813 Allow 1-3 business …" at bounding box center [1244, 545] width 494 height 43
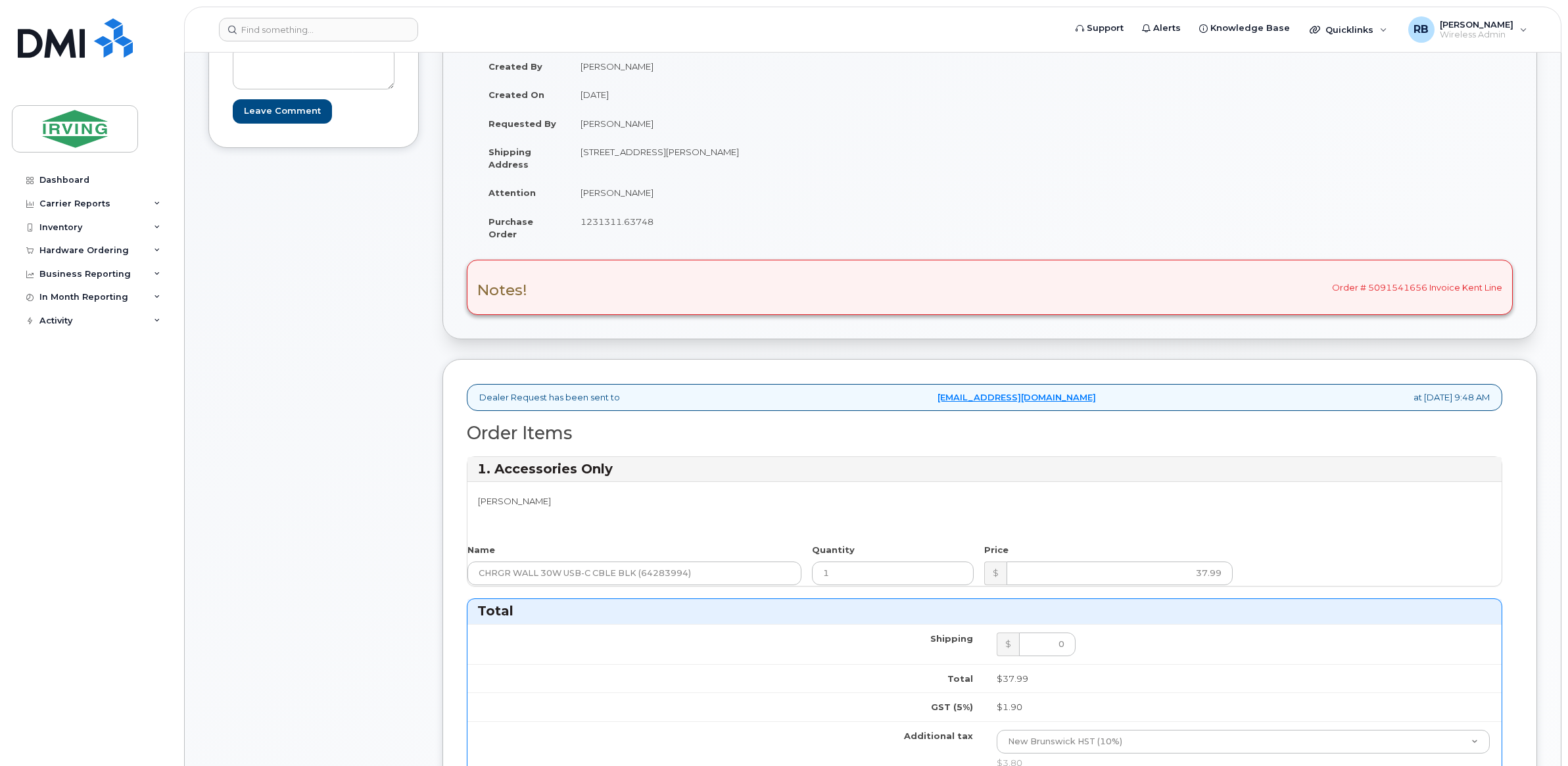
click at [1252, 287] on div "Notes! Order # 5091541656 Invoice Kent Line" at bounding box center [990, 287] width 1046 height 55
drag, startPoint x: 1424, startPoint y: 287, endPoint x: 1336, endPoint y: 292, distance: 88.1
click at [1252, 292] on div "Notes! Order # 5091541656 Invoice Kent Line" at bounding box center [990, 287] width 1046 height 55
drag, startPoint x: 1425, startPoint y: 283, endPoint x: 1349, endPoint y: 296, distance: 77.1
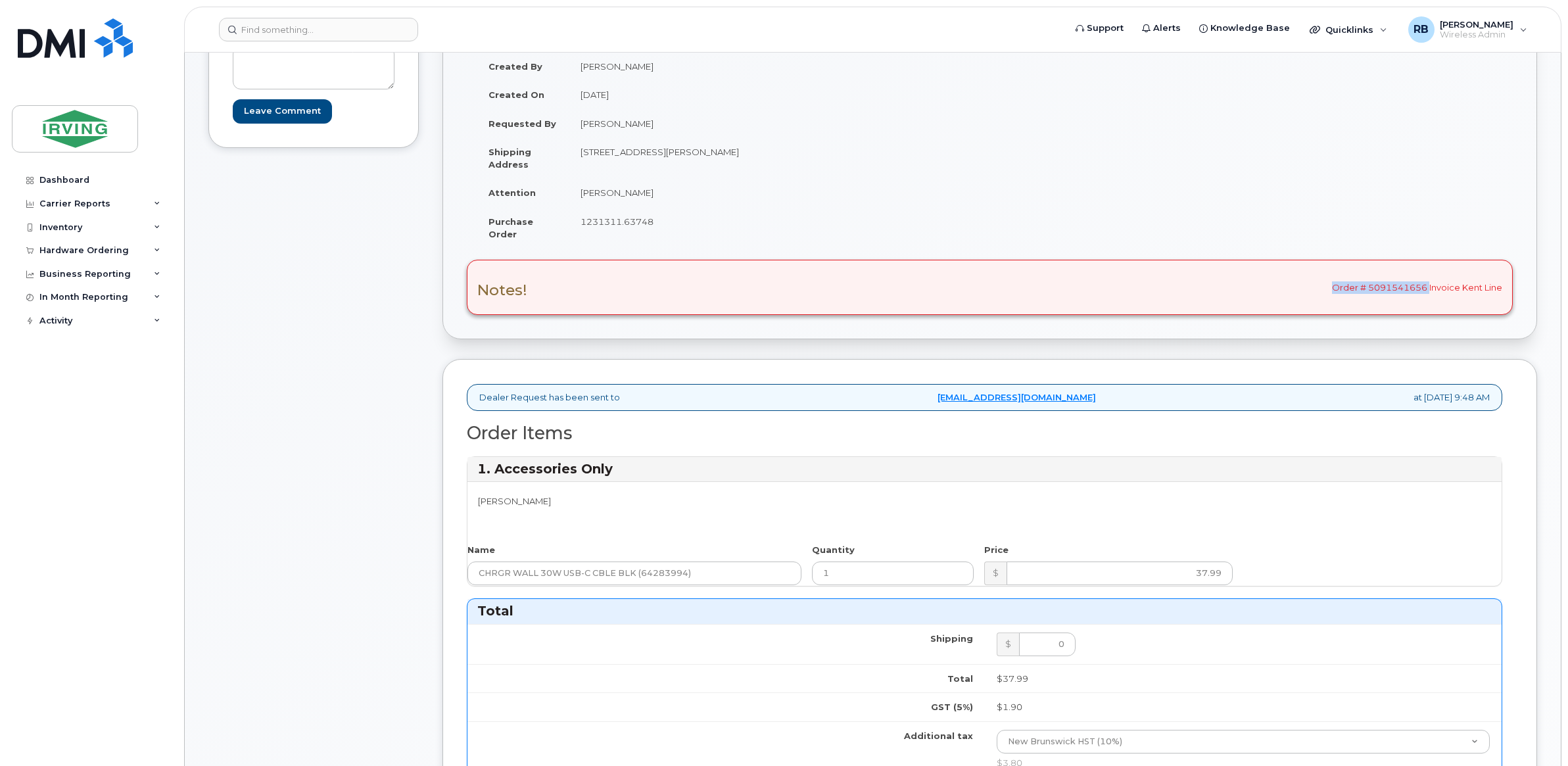
click at [1252, 296] on div "Notes! Order # 5091541656 Invoice Kent Line" at bounding box center [990, 287] width 1046 height 55
copy div "Order # 5091541656"
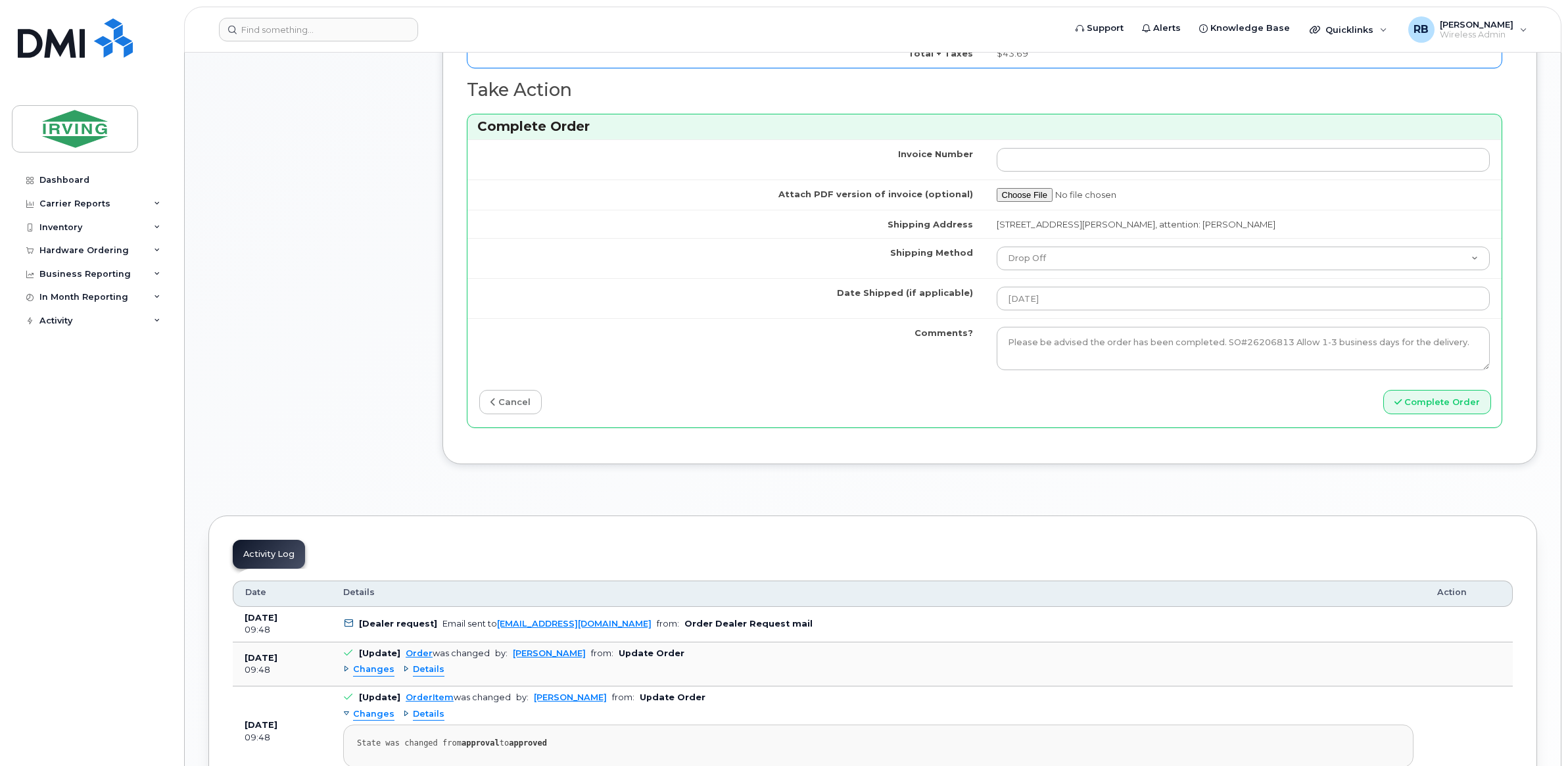
scroll to position [964, 0]
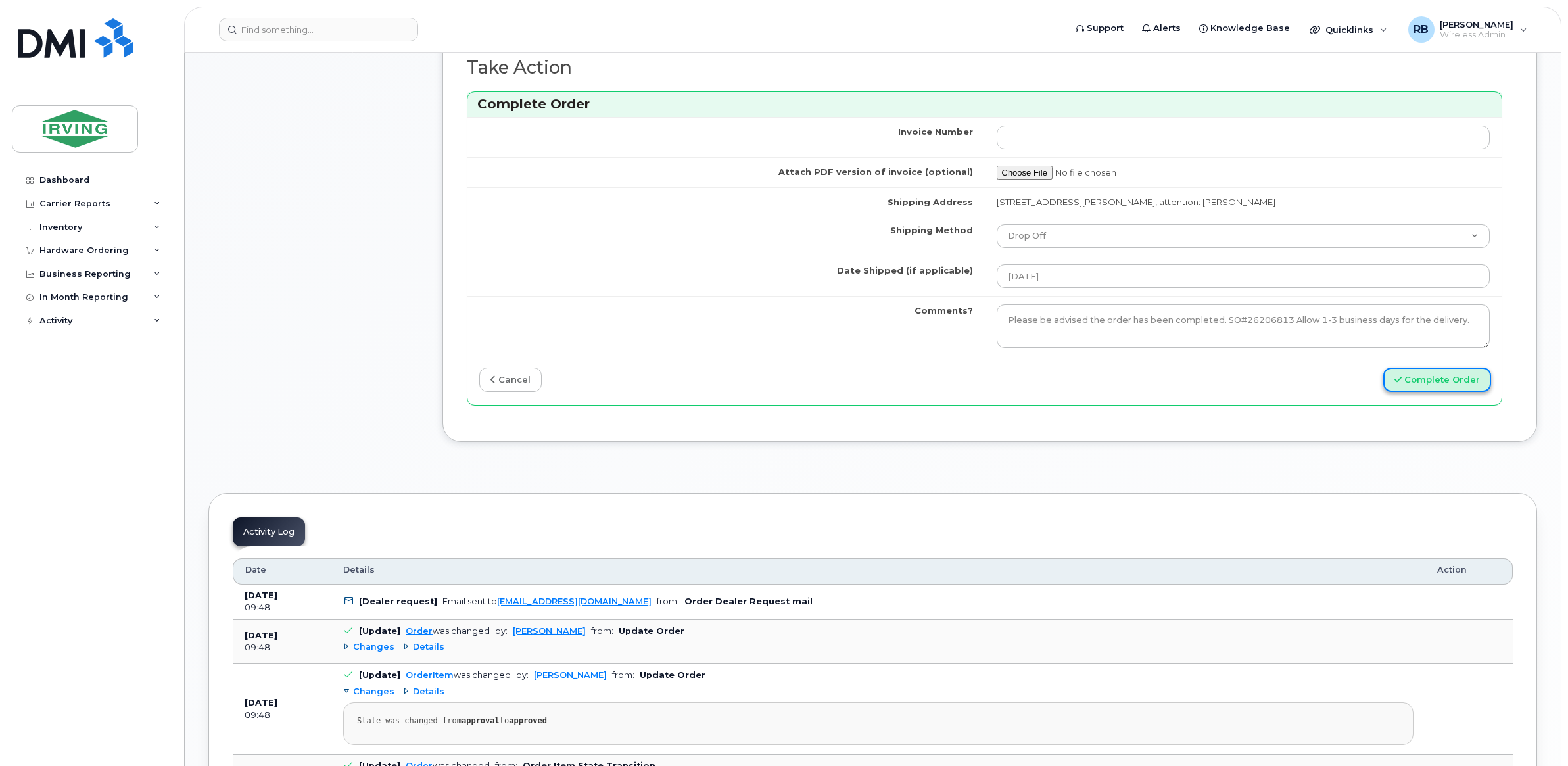
click at [1252, 383] on button "Complete Order" at bounding box center [1436, 379] width 108 height 24
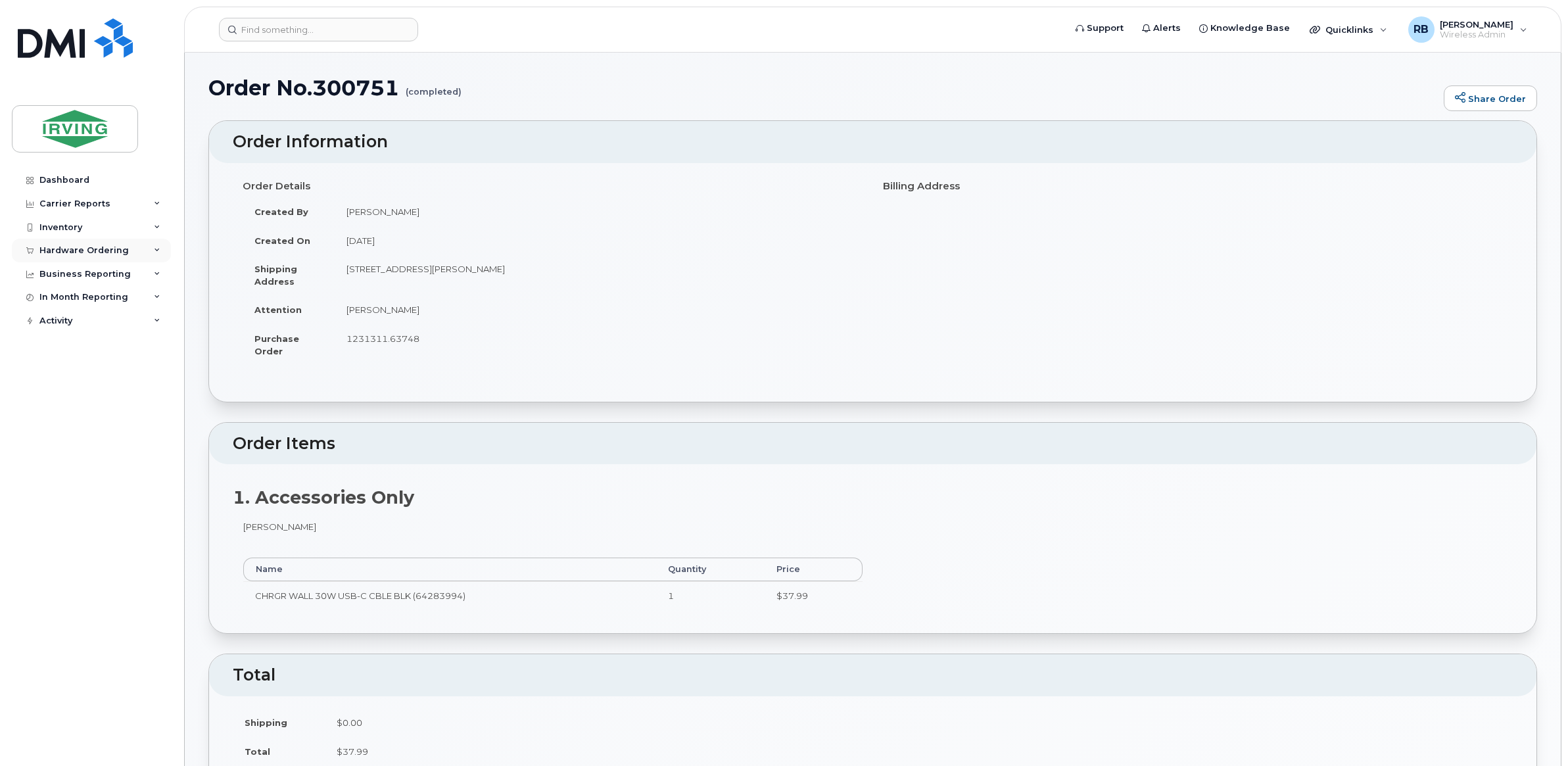
click at [98, 255] on div "Hardware Ordering" at bounding box center [84, 250] width 90 height 10
click at [65, 300] on div "Orders" at bounding box center [61, 299] width 32 height 12
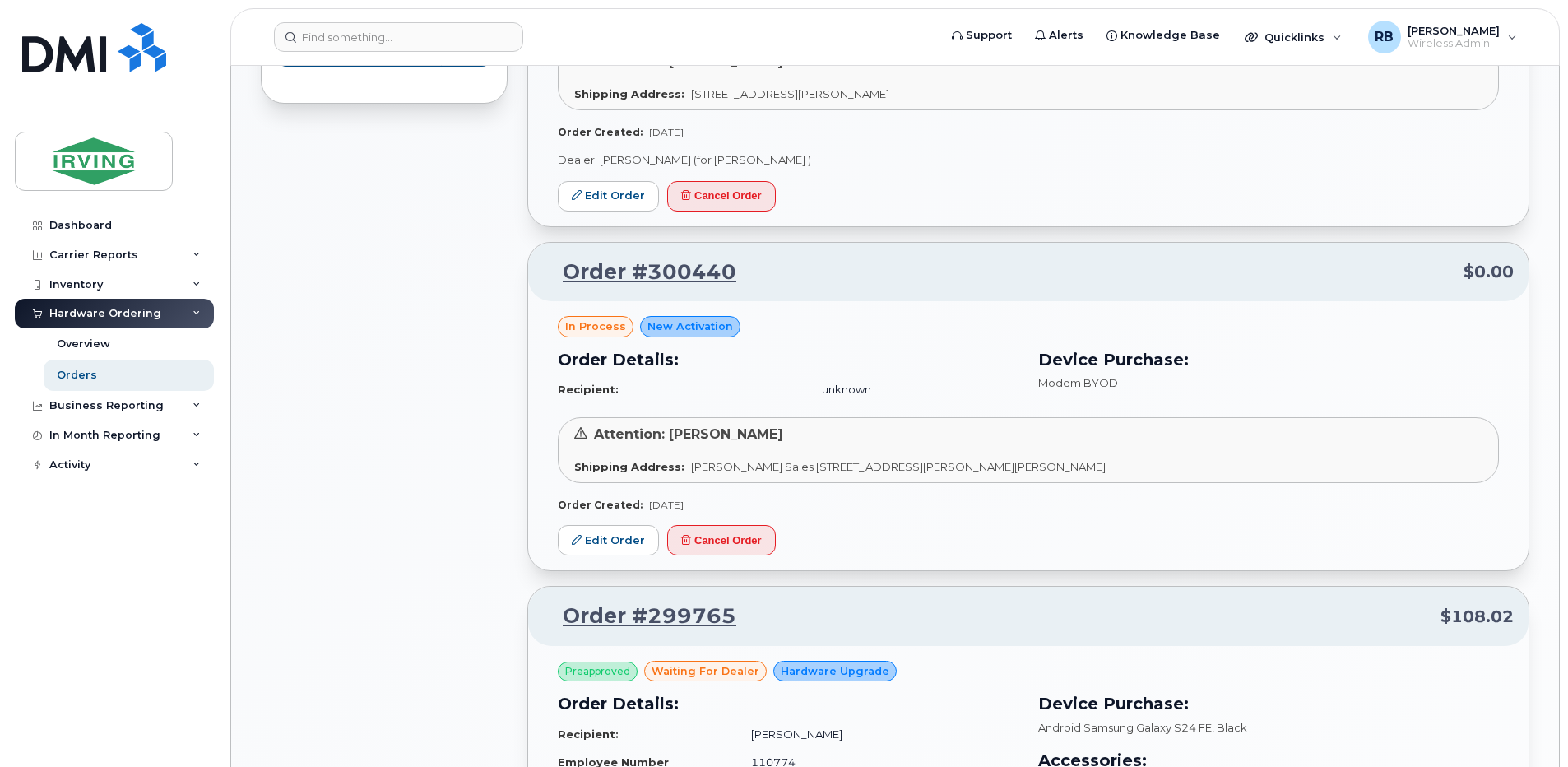
scroll to position [1427, 0]
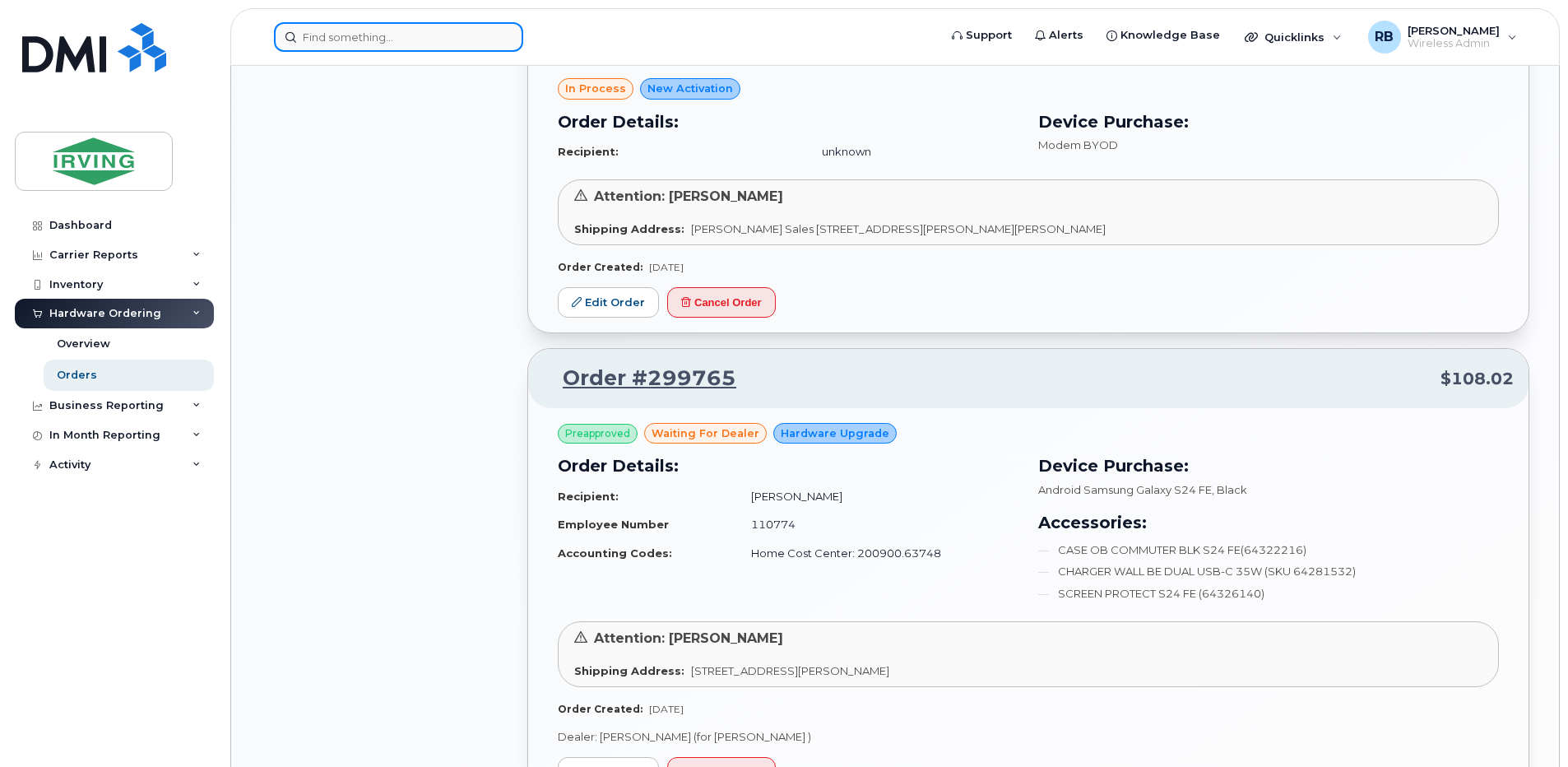
click at [325, 35] on input at bounding box center [398, 37] width 249 height 30
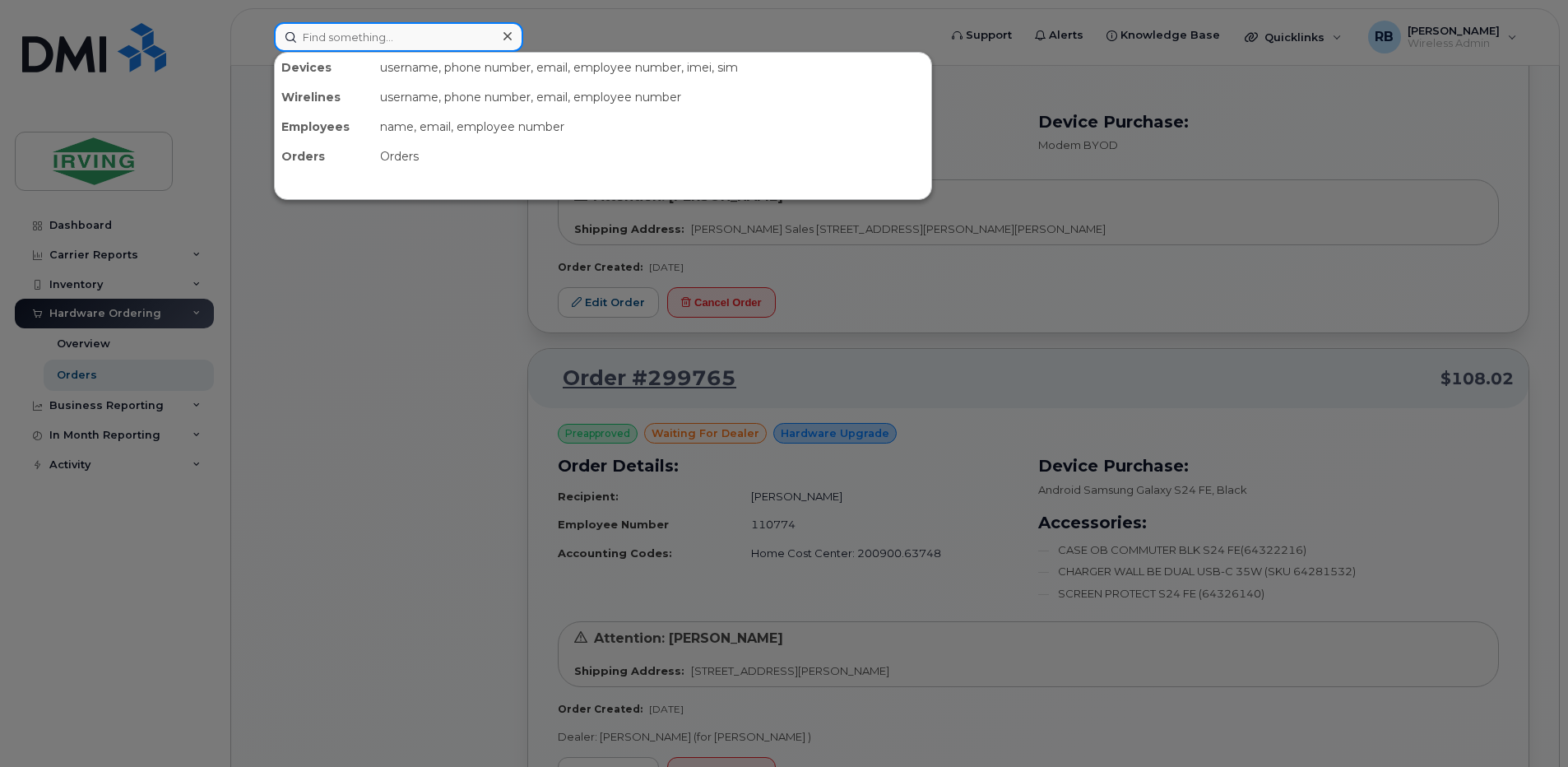
paste input "351690511514955"
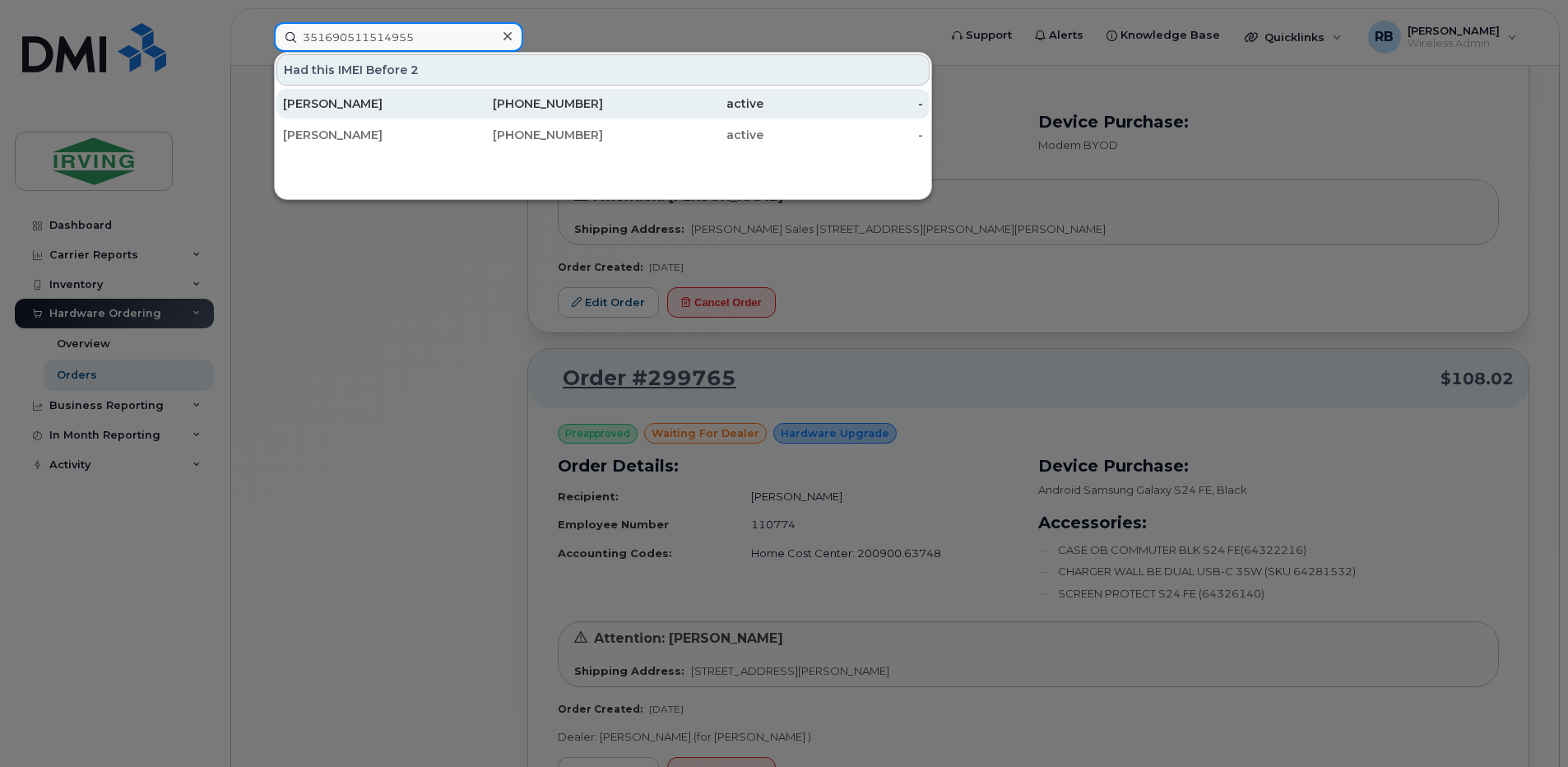
type input "351690511514955"
click at [310, 107] on div "[PERSON_NAME]" at bounding box center [363, 104] width 161 height 17
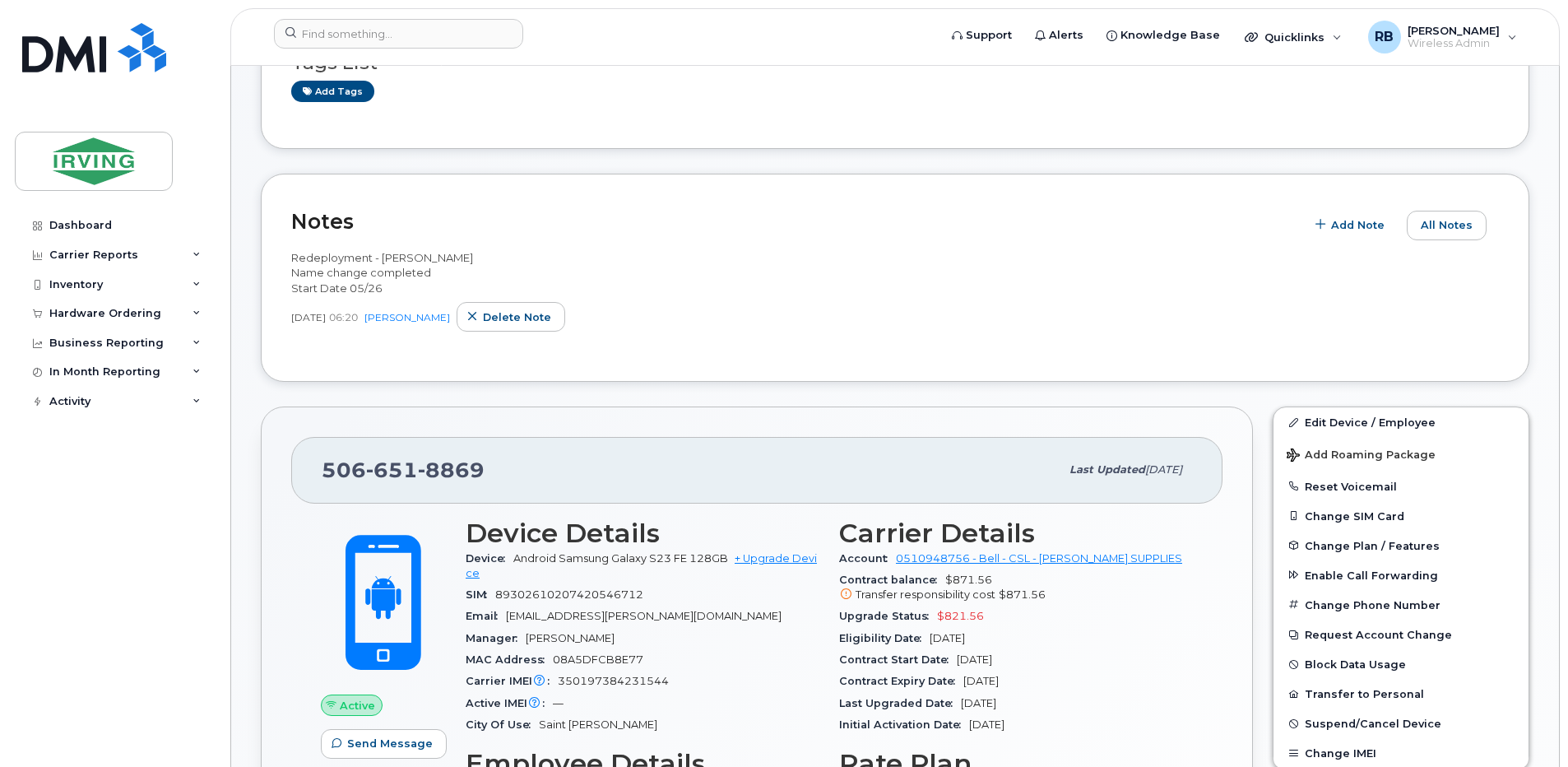
scroll to position [329, 0]
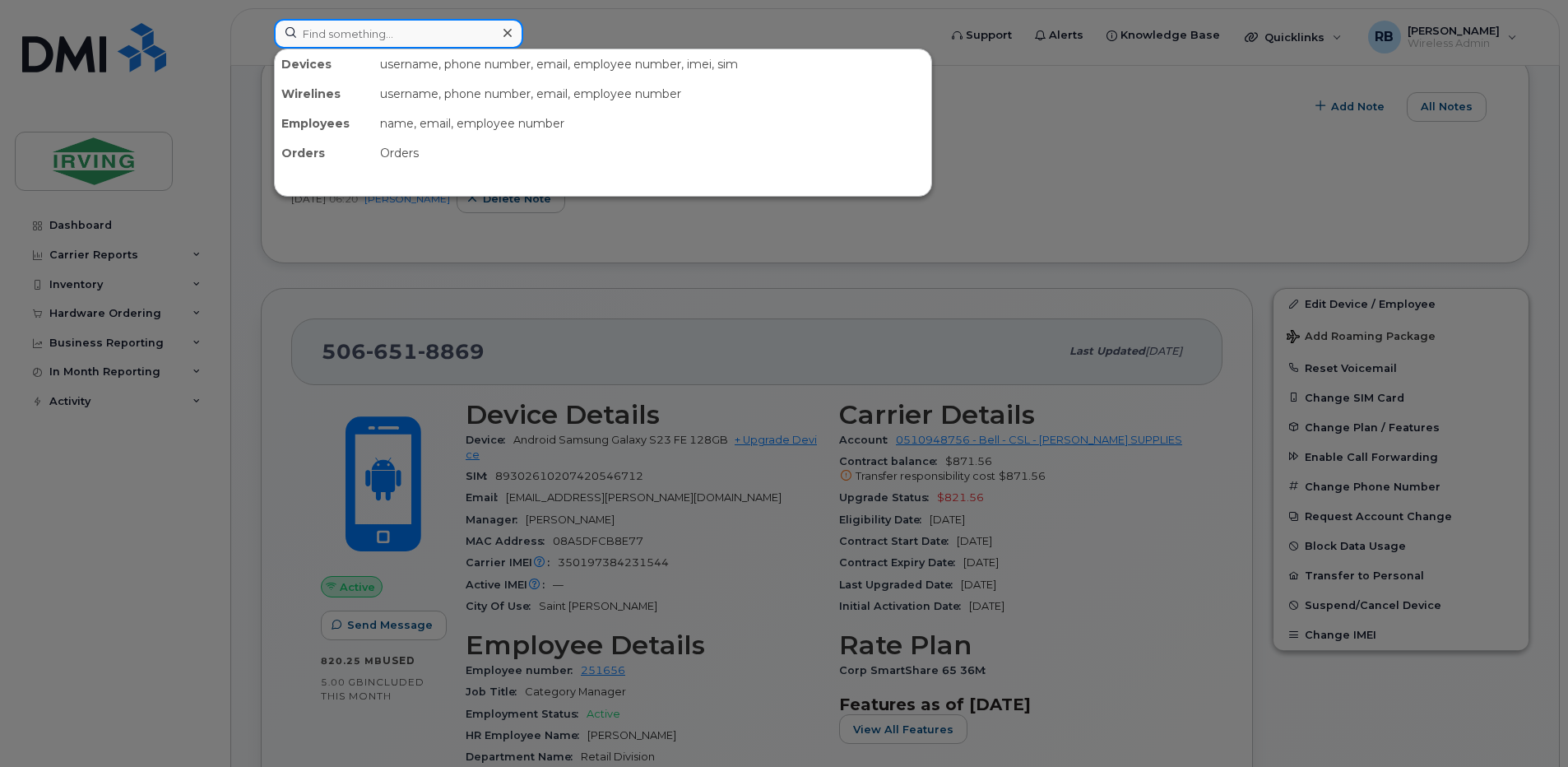
click at [331, 37] on input at bounding box center [398, 34] width 249 height 30
paste input "351690511514955"
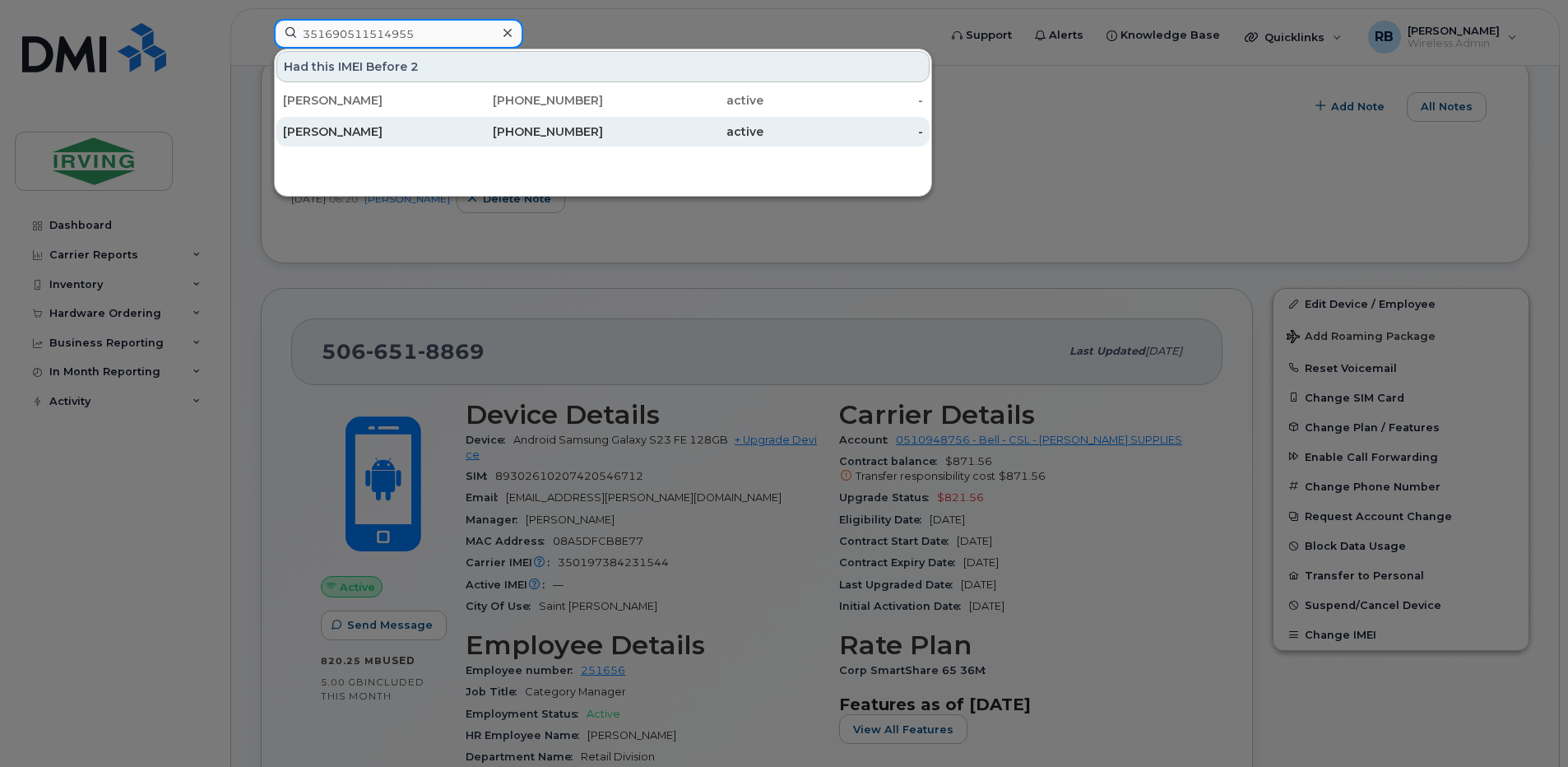
type input "351690511514955"
click at [334, 130] on div "[PERSON_NAME]" at bounding box center [363, 131] width 161 height 17
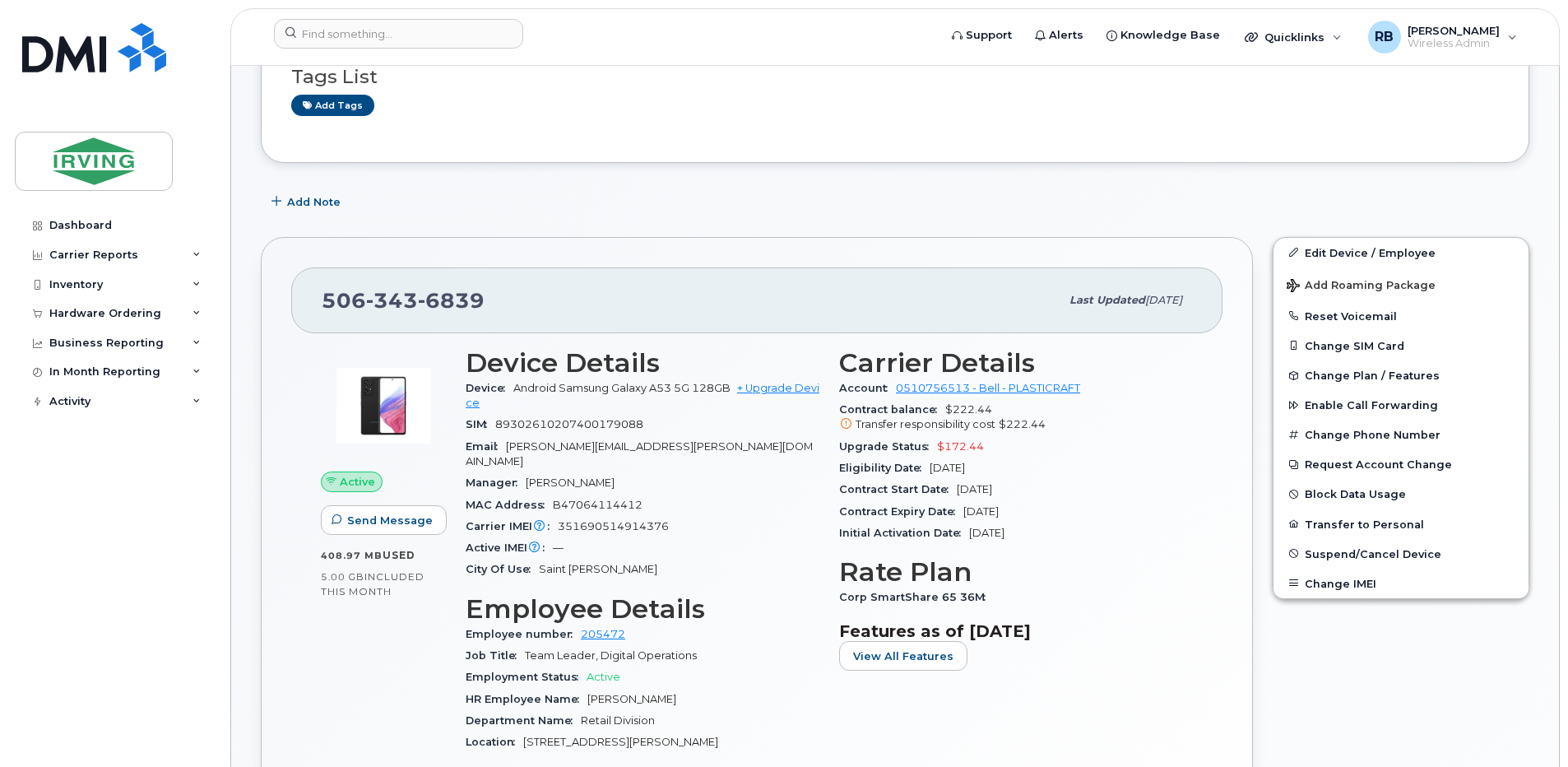
scroll to position [220, 0]
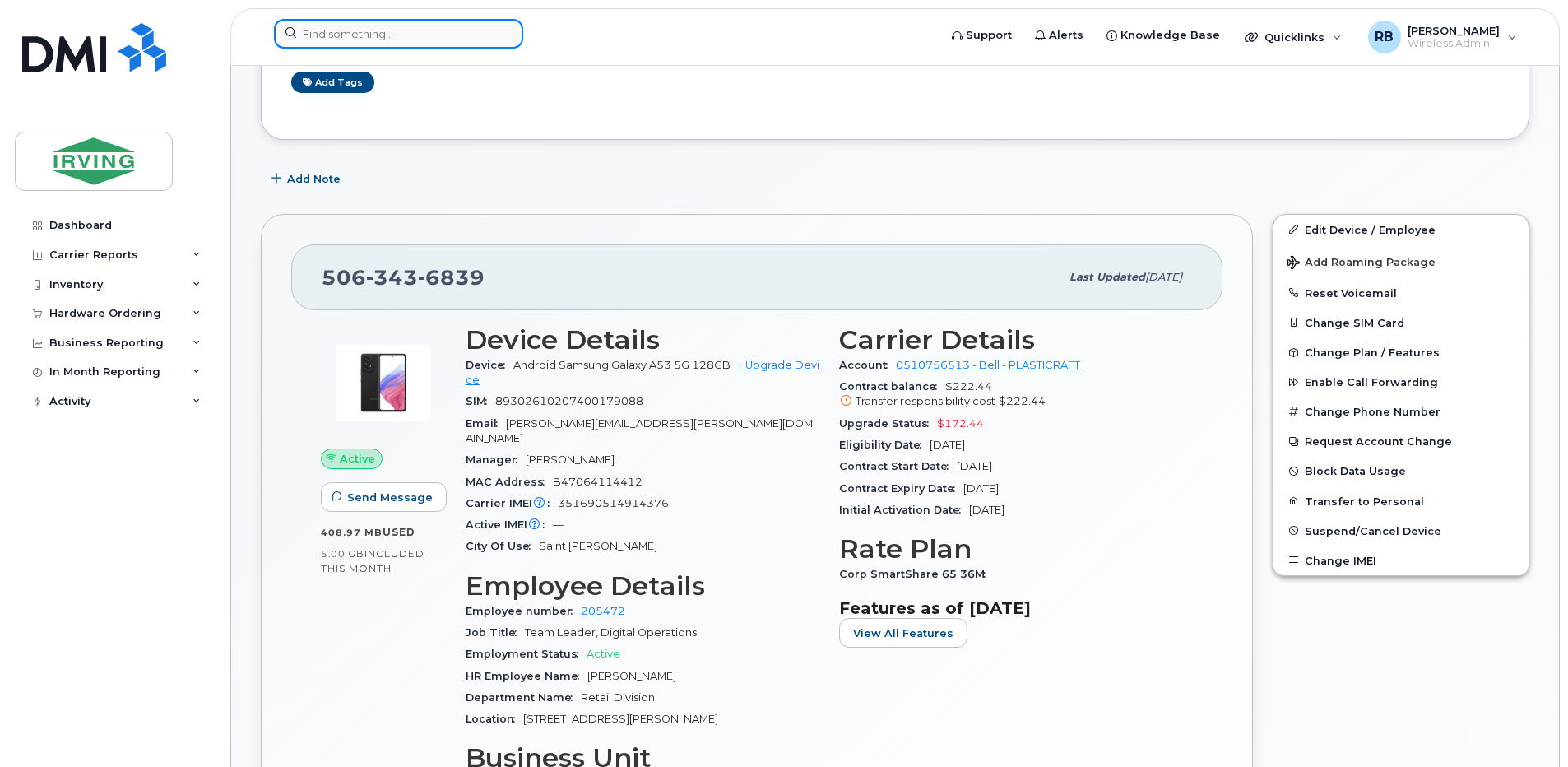
click at [322, 37] on input at bounding box center [398, 34] width 249 height 30
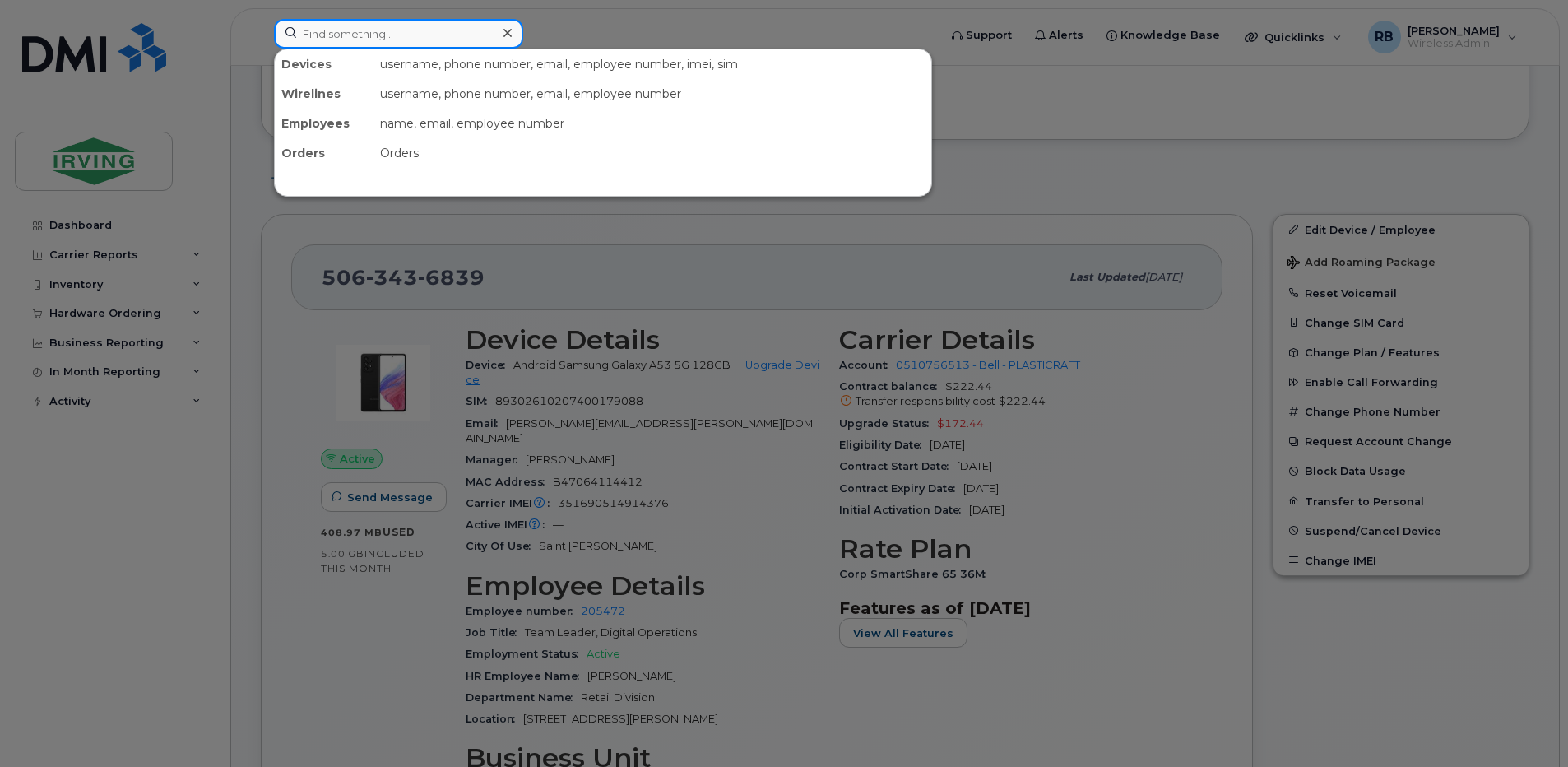
paste input "351690511514955"
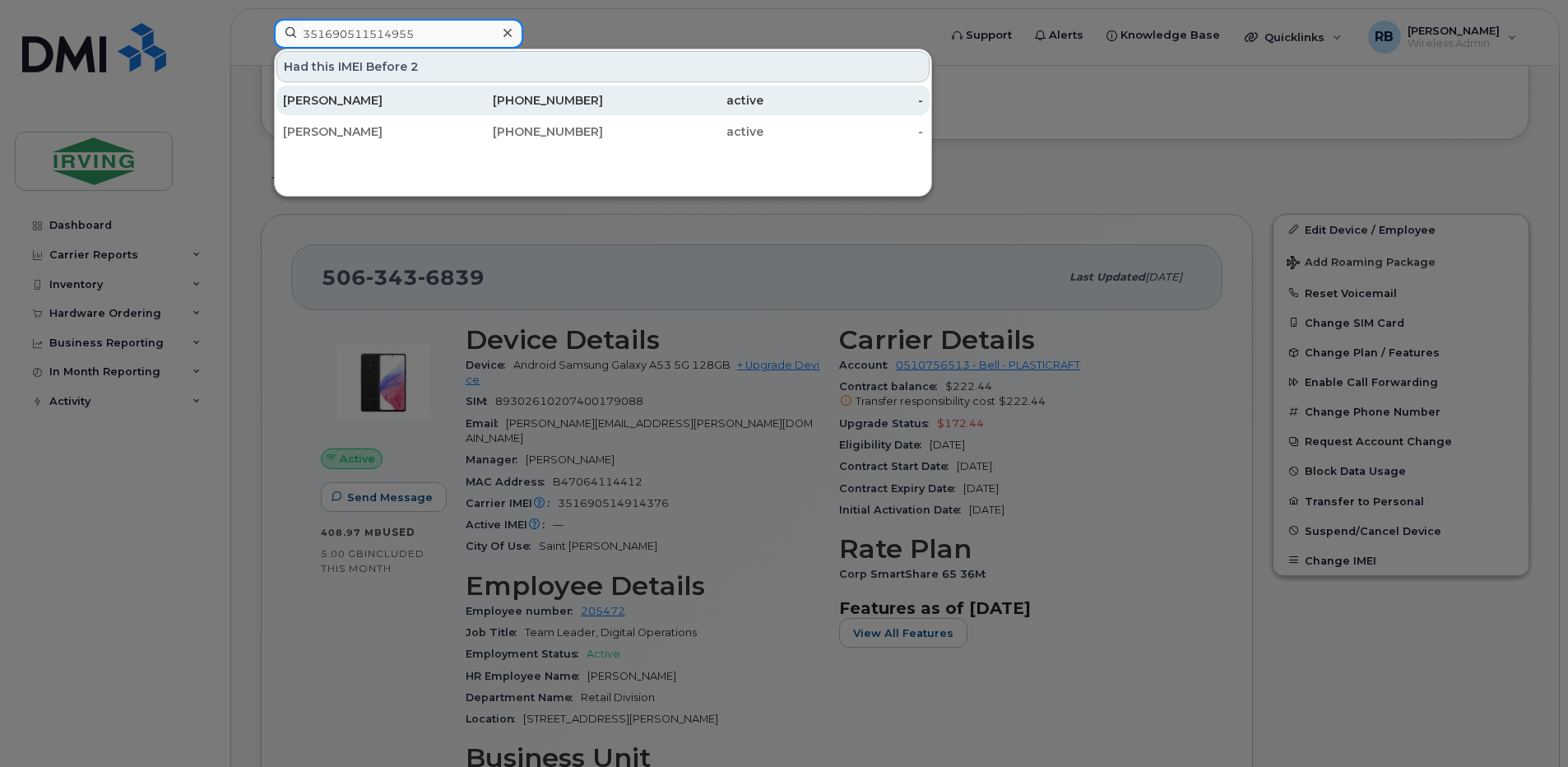
type input "351690511514955"
click at [302, 107] on div "[PERSON_NAME]" at bounding box center [363, 100] width 161 height 17
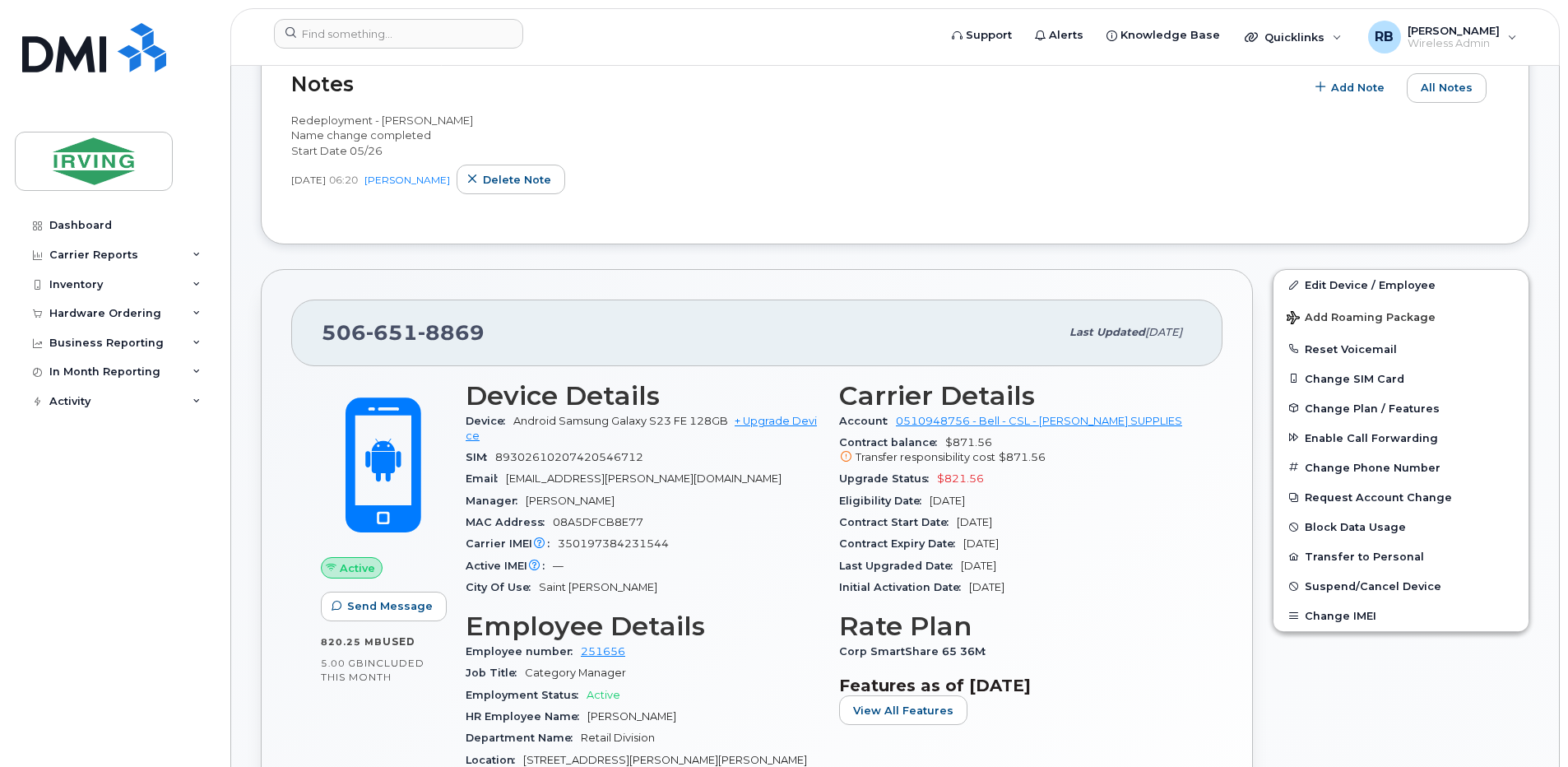
scroll to position [439, 0]
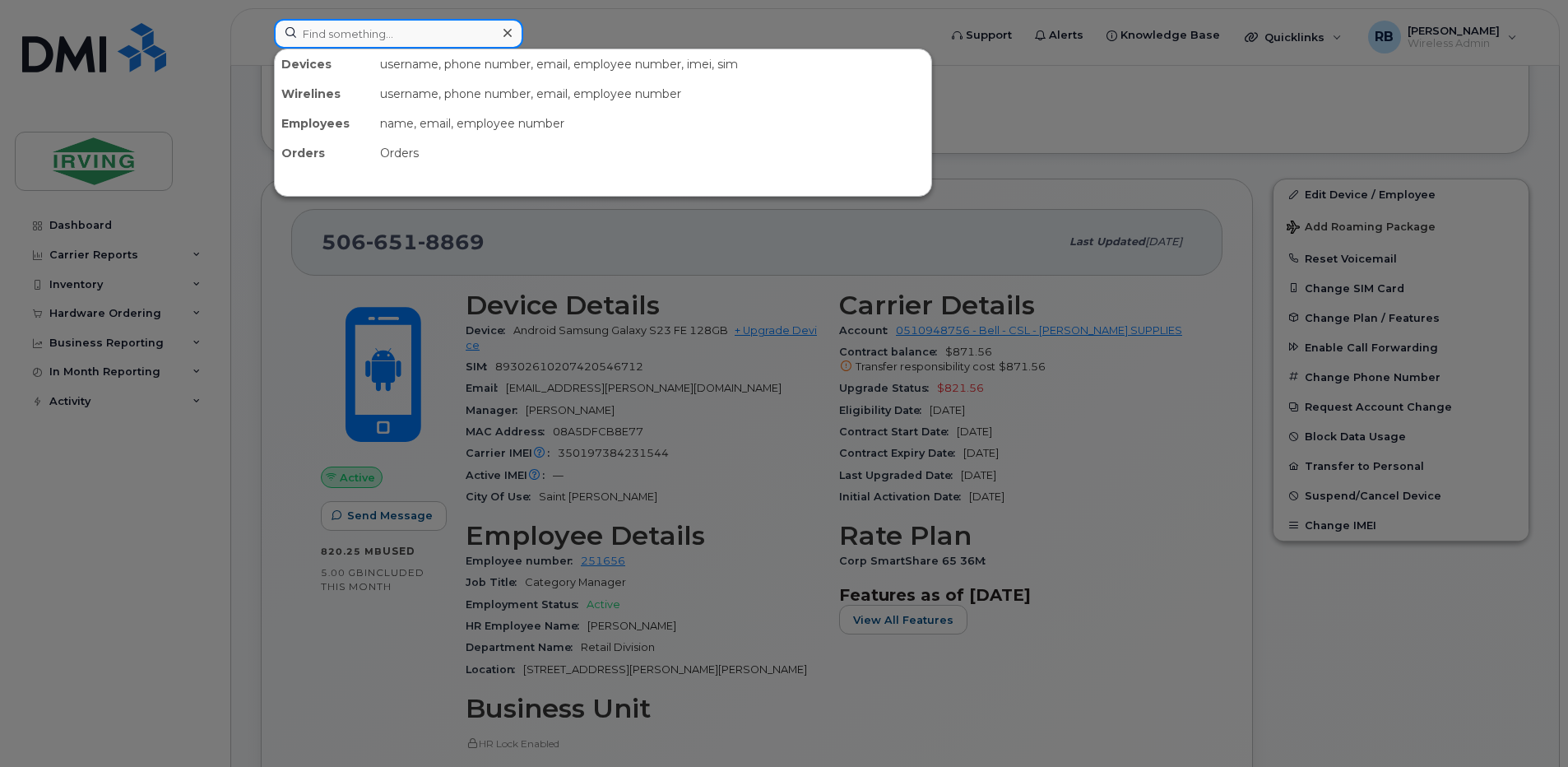
click at [374, 38] on input at bounding box center [398, 34] width 249 height 30
paste input "351690511514955"
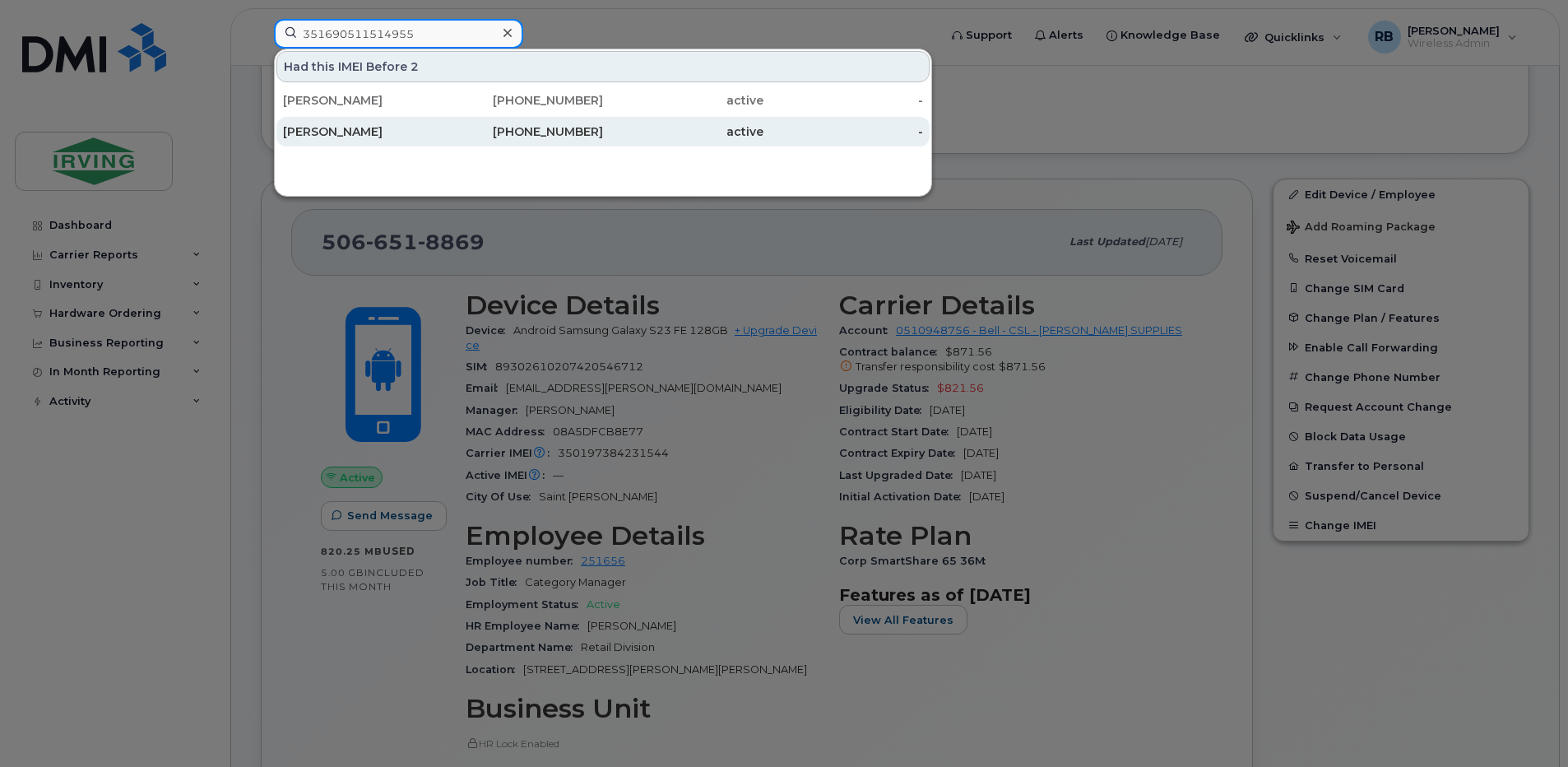
type input "351690511514955"
click at [312, 132] on div "[PERSON_NAME]" at bounding box center [363, 131] width 161 height 17
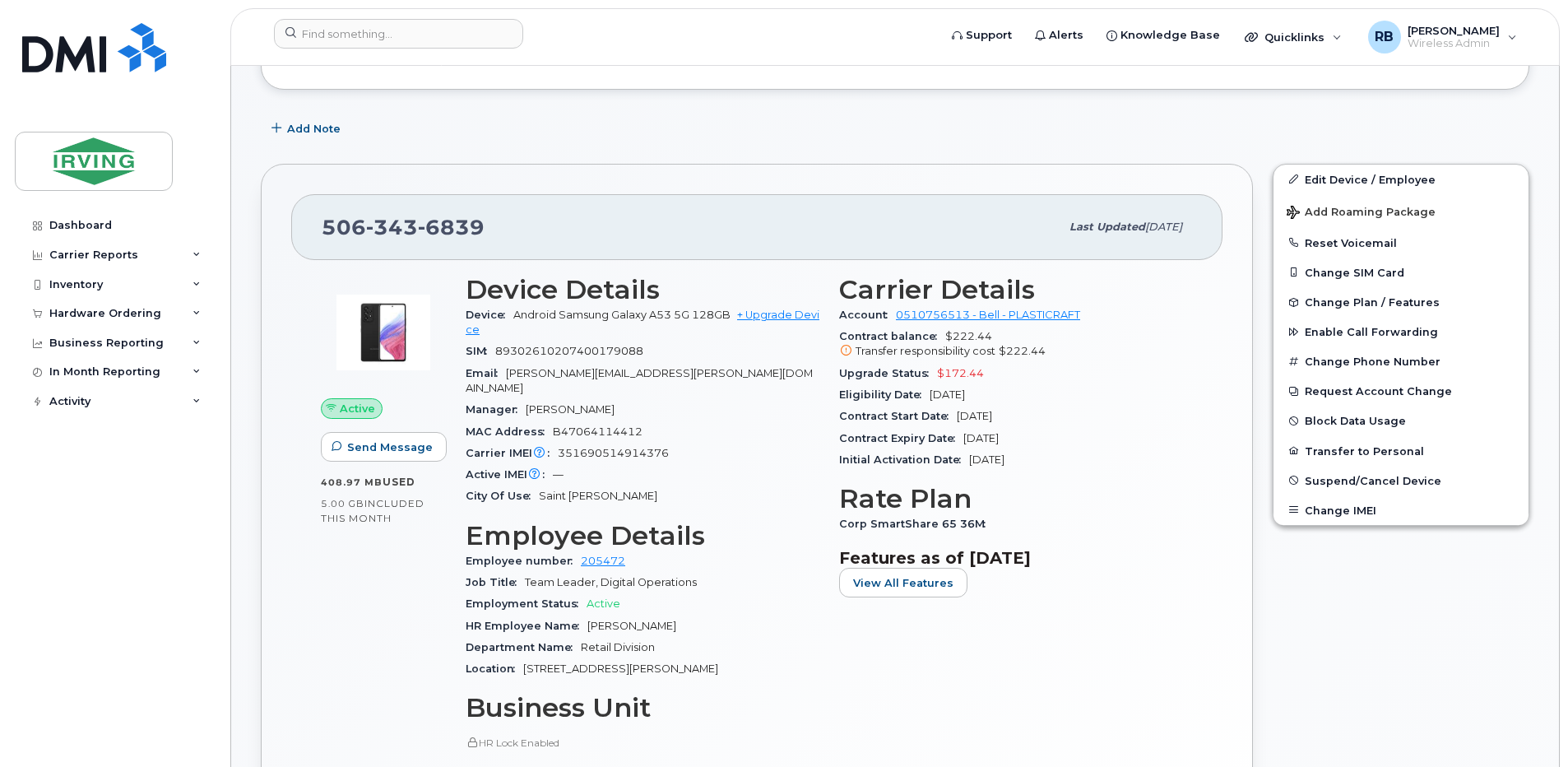
scroll to position [329, 0]
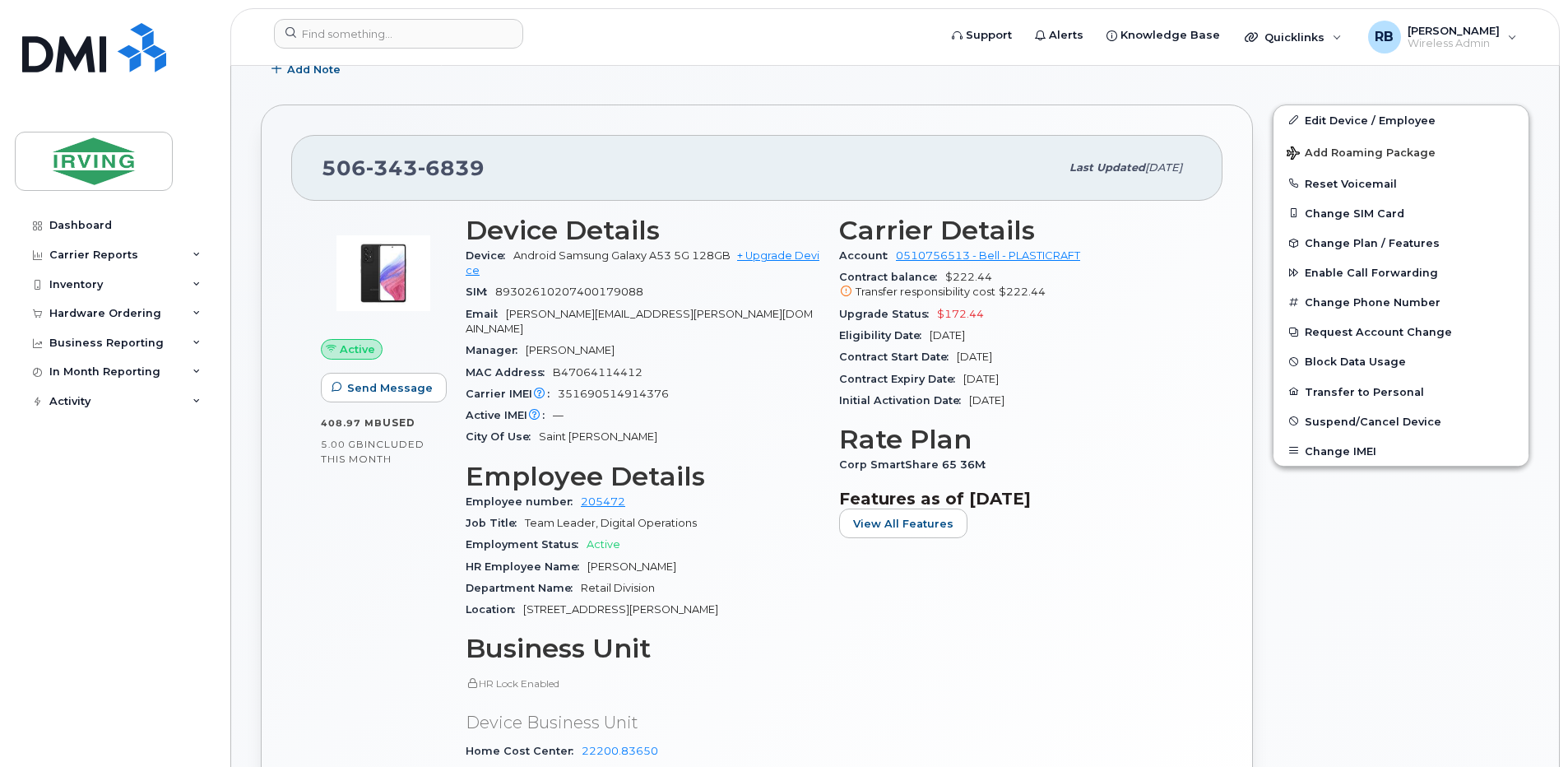
click at [603, 387] on span "351690514914376" at bounding box center [613, 393] width 111 height 13
copy span "351690514914376"
